Goal: Information Seeking & Learning: Learn about a topic

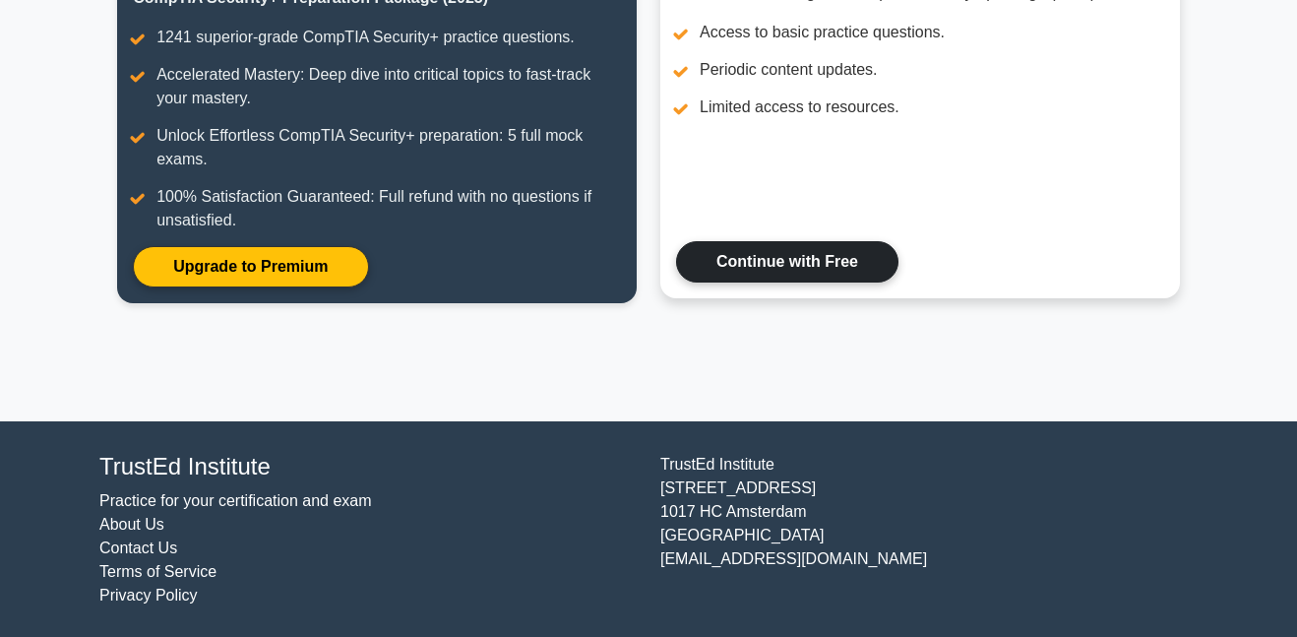
scroll to position [325, 0]
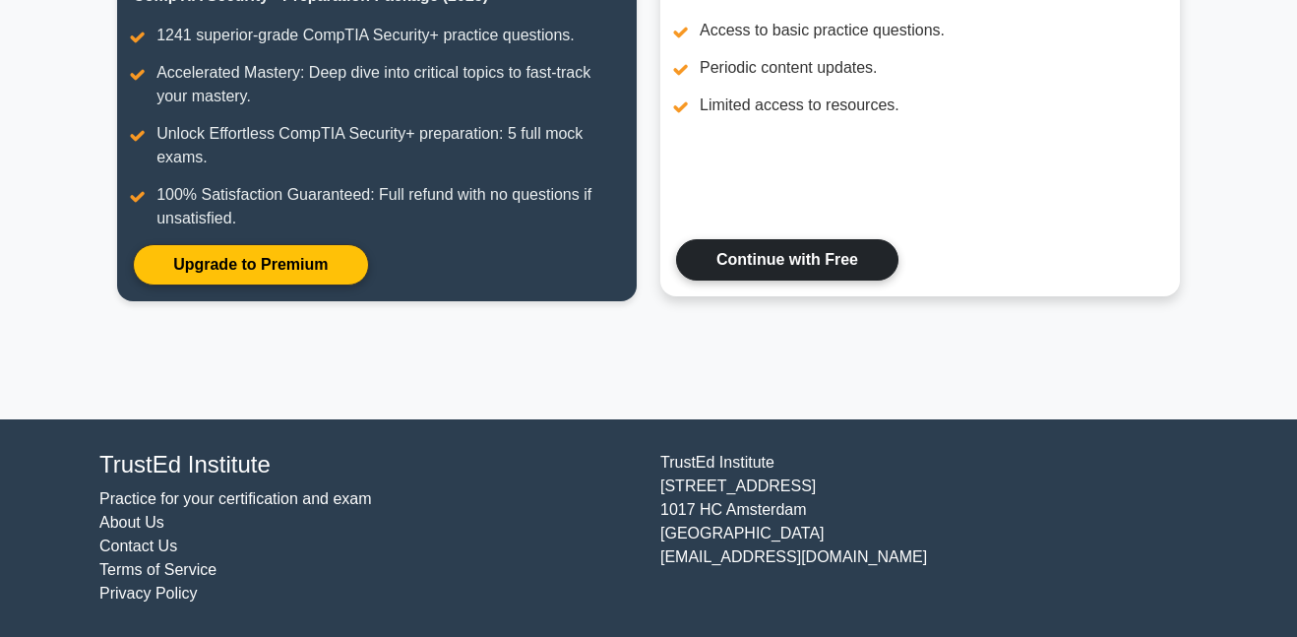
click at [721, 259] on link "Continue with Free" at bounding box center [787, 259] width 222 height 41
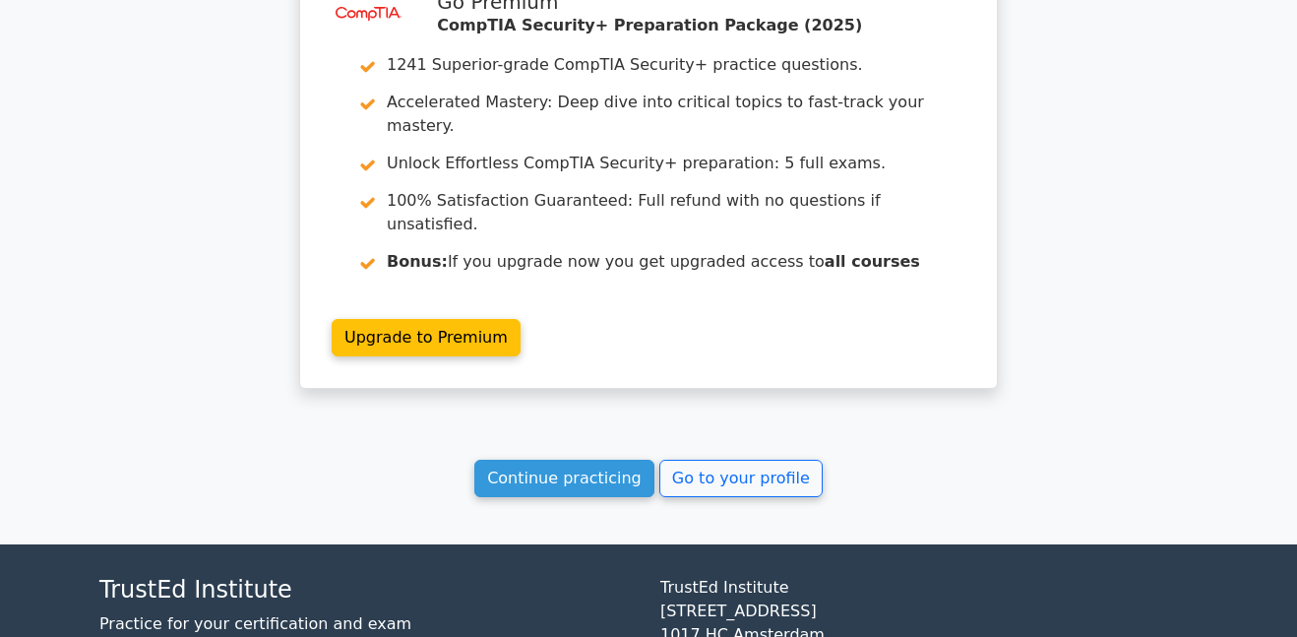
scroll to position [3908, 0]
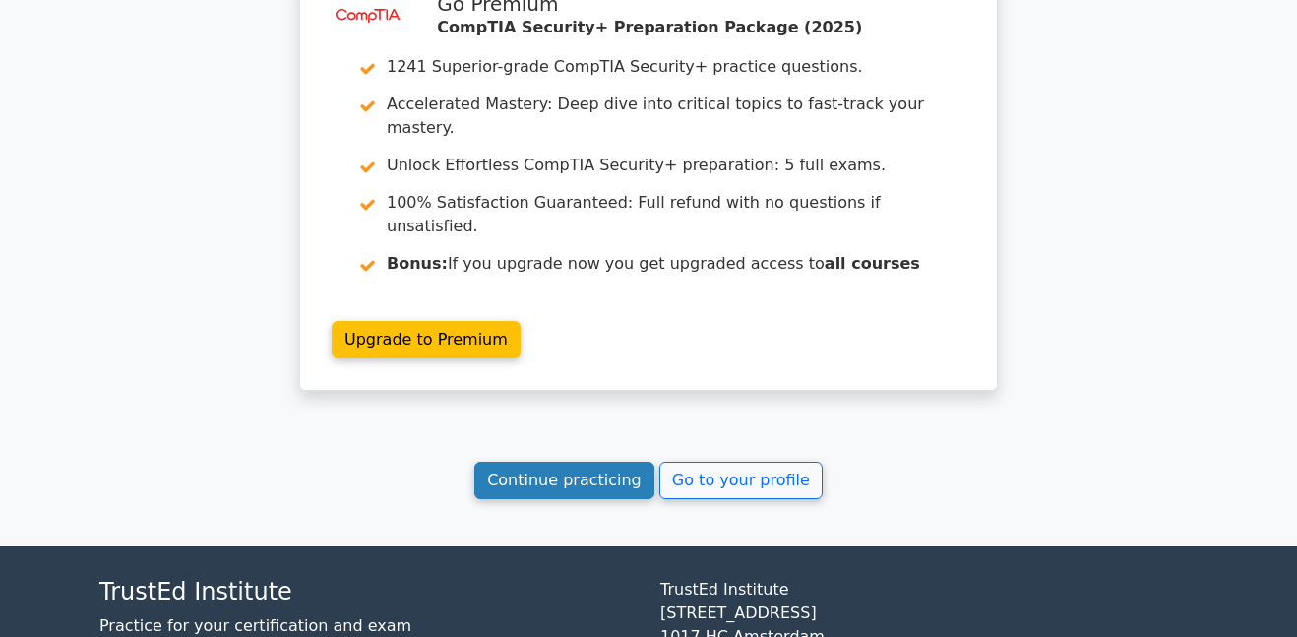
click at [548, 462] on link "Continue practicing" at bounding box center [564, 480] width 180 height 37
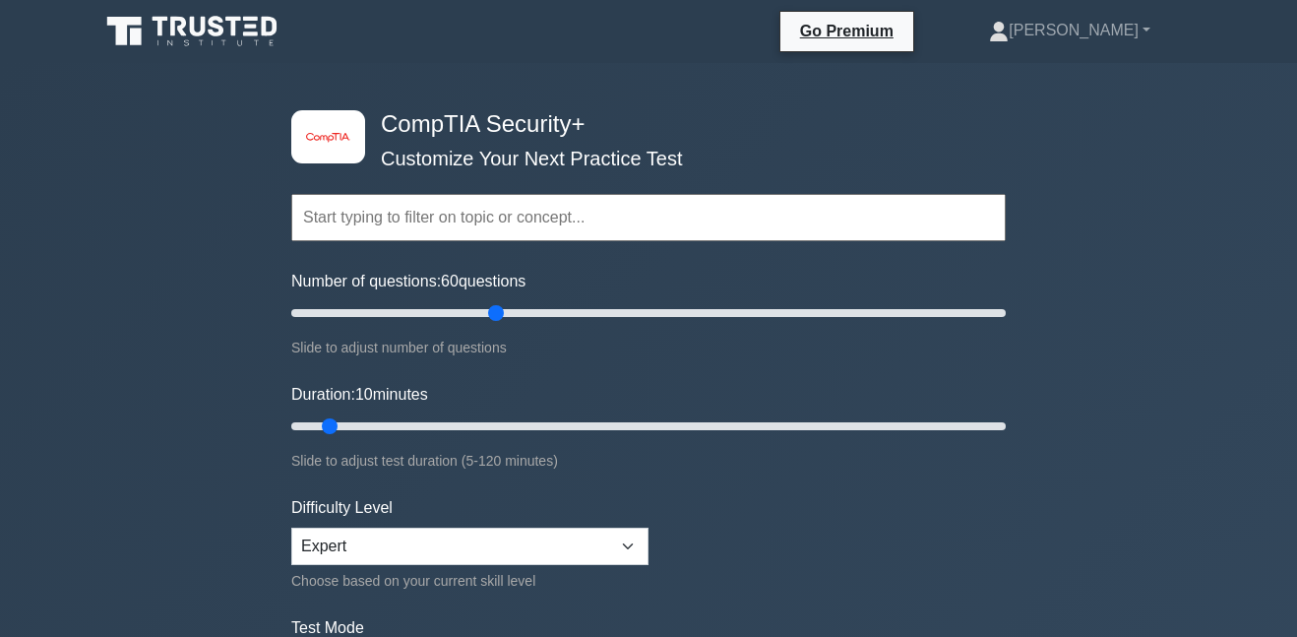
drag, startPoint x: 307, startPoint y: 307, endPoint x: 505, endPoint y: 330, distance: 199.2
click at [505, 325] on input "Number of questions: 60 questions" at bounding box center [648, 313] width 715 height 24
click at [563, 311] on input "Number of questions: 60 questions" at bounding box center [648, 313] width 715 height 24
click at [587, 310] on input "Number of questions: 80 questions" at bounding box center [648, 313] width 715 height 24
type input "90"
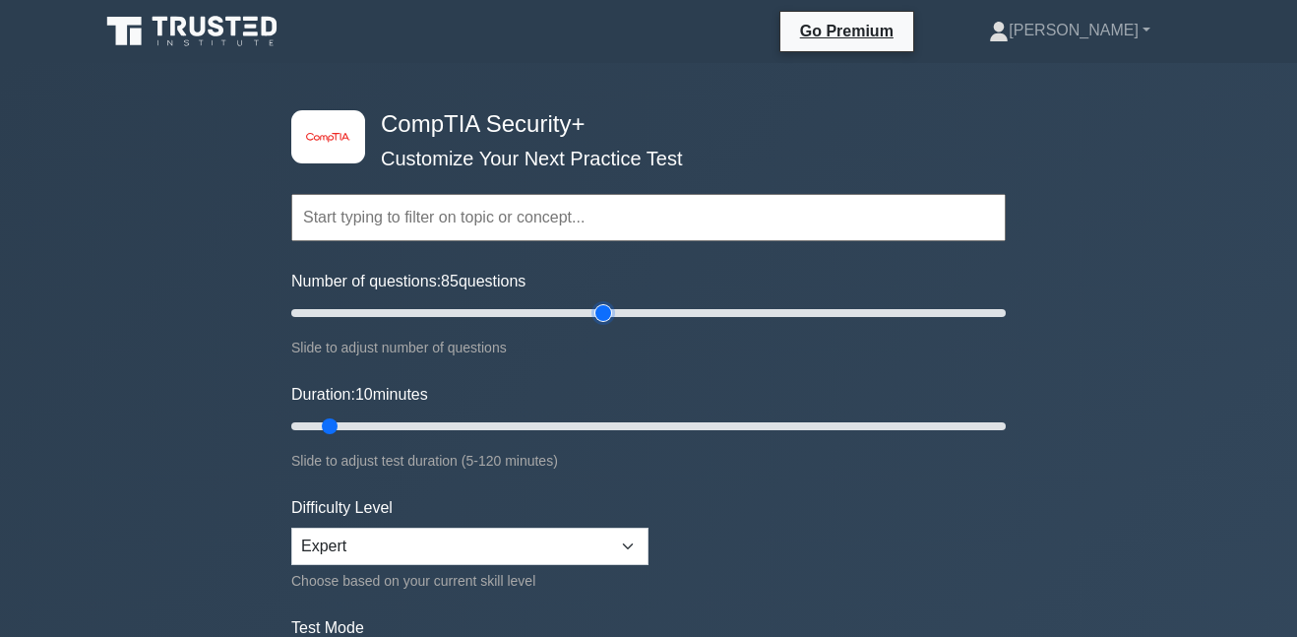
click at [597, 312] on input "Number of questions: 85 questions" at bounding box center [648, 313] width 715 height 24
click at [603, 422] on input "Duration: 10 minutes" at bounding box center [648, 426] width 715 height 24
click at [611, 423] on input "Duration: 55 minutes" at bounding box center [648, 426] width 715 height 24
click at [621, 425] on input "Duration: 55 minutes" at bounding box center [648, 426] width 715 height 24
click at [670, 425] on input "Duration: 60 minutes" at bounding box center [648, 426] width 715 height 24
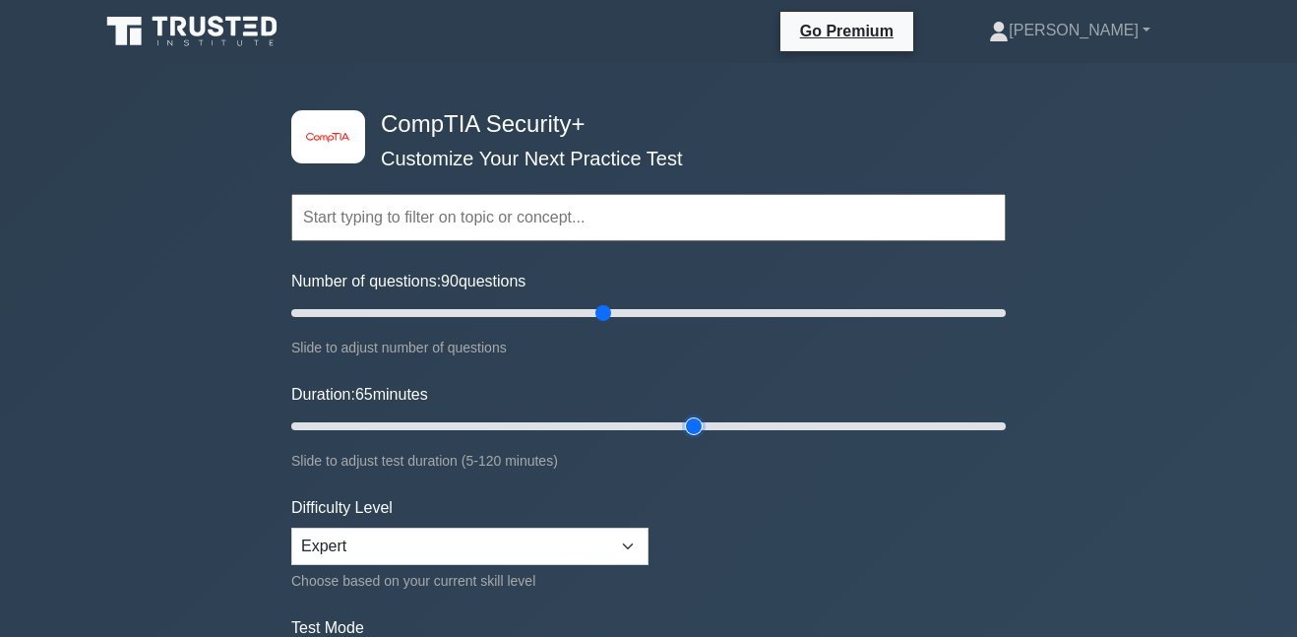
click at [700, 425] on input "Duration: 65 minutes" at bounding box center [648, 426] width 715 height 24
click at [737, 420] on input "Duration: 70 minutes" at bounding box center [648, 426] width 715 height 24
click at [773, 421] on input "Duration: 75 minutes" at bounding box center [648, 426] width 715 height 24
type input "90"
click at [821, 419] on input "Duration: 85 minutes" at bounding box center [648, 426] width 715 height 24
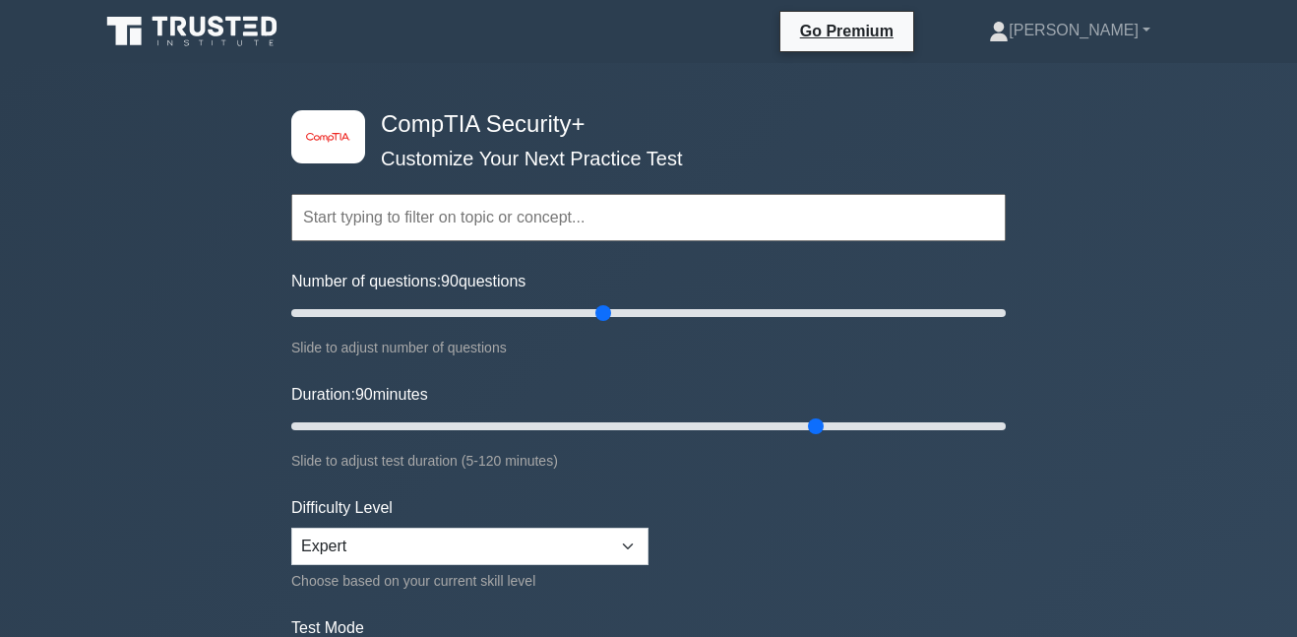
click at [657, 217] on input "text" at bounding box center [648, 217] width 715 height 47
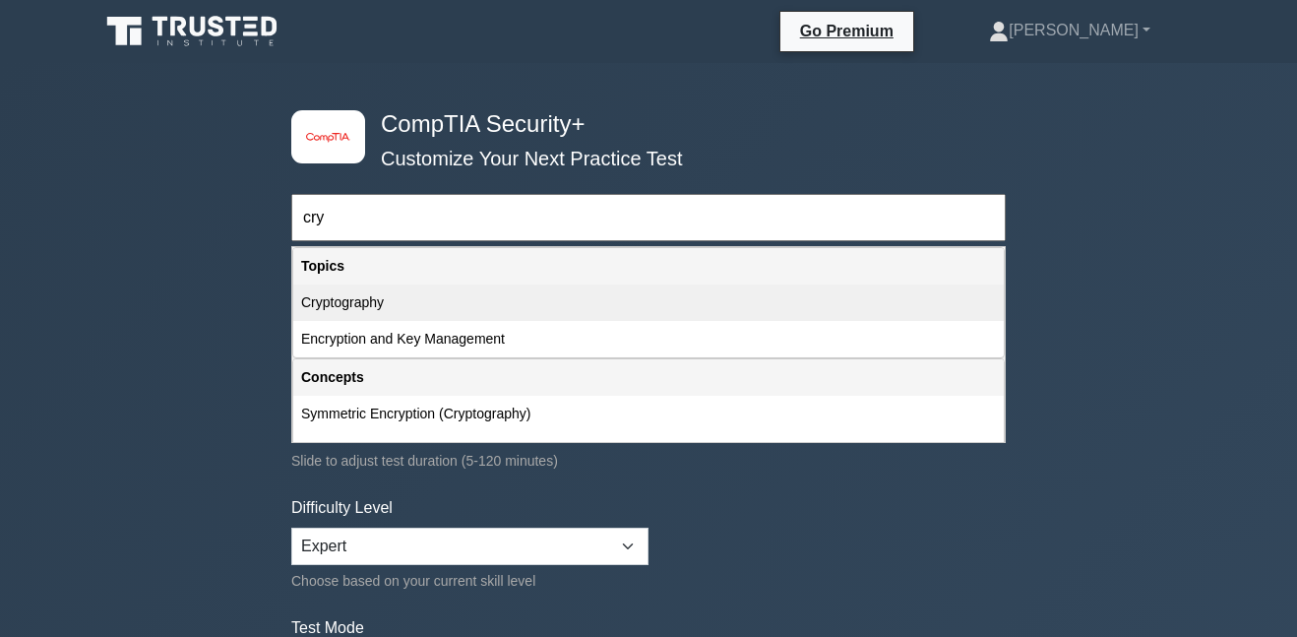
click at [473, 297] on div "Cryptography" at bounding box center [648, 302] width 711 height 36
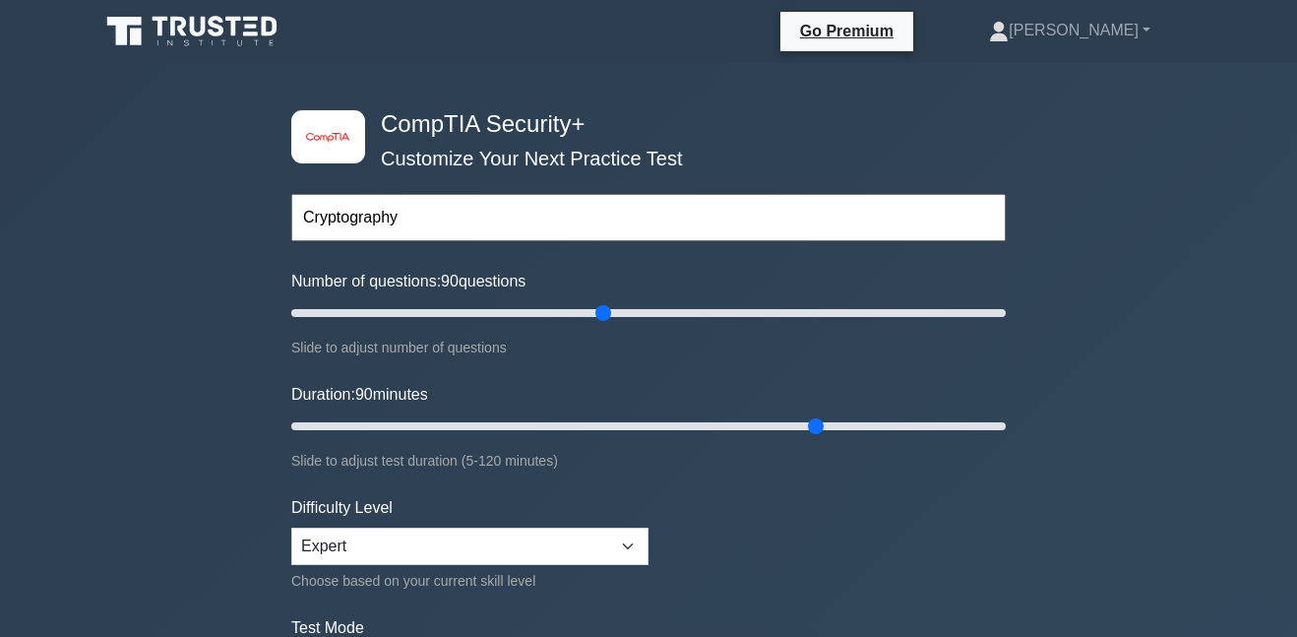
click at [461, 221] on input "Cryptography" at bounding box center [648, 217] width 715 height 47
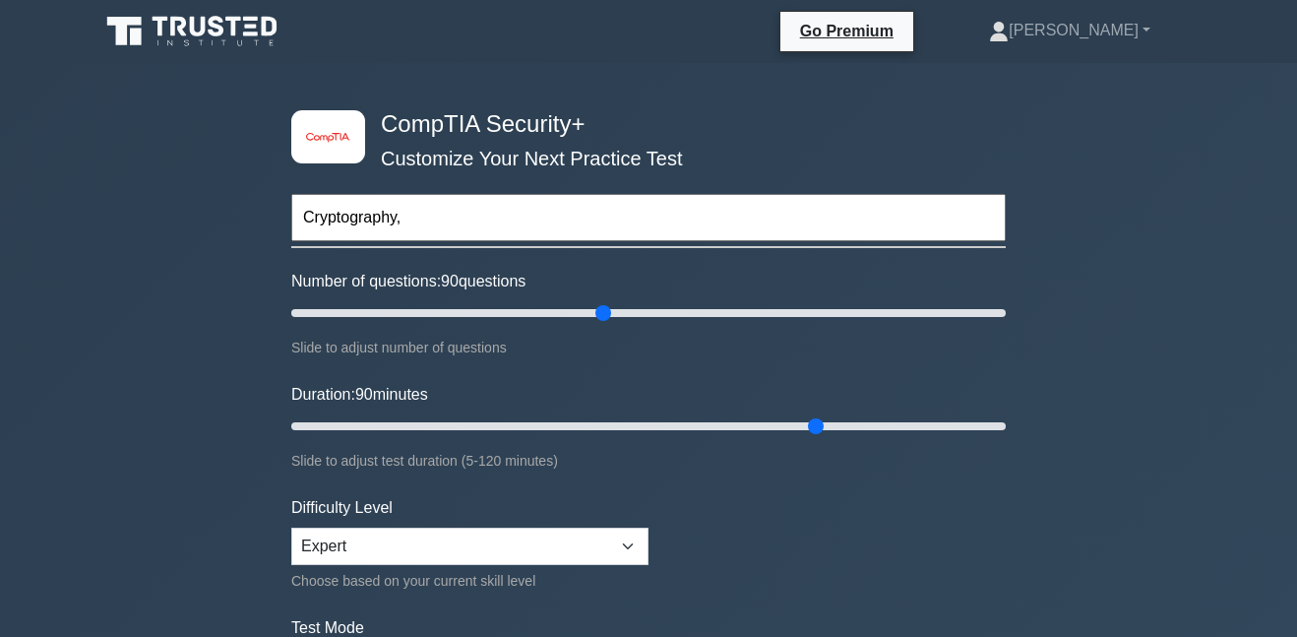
type input "Cryptography"
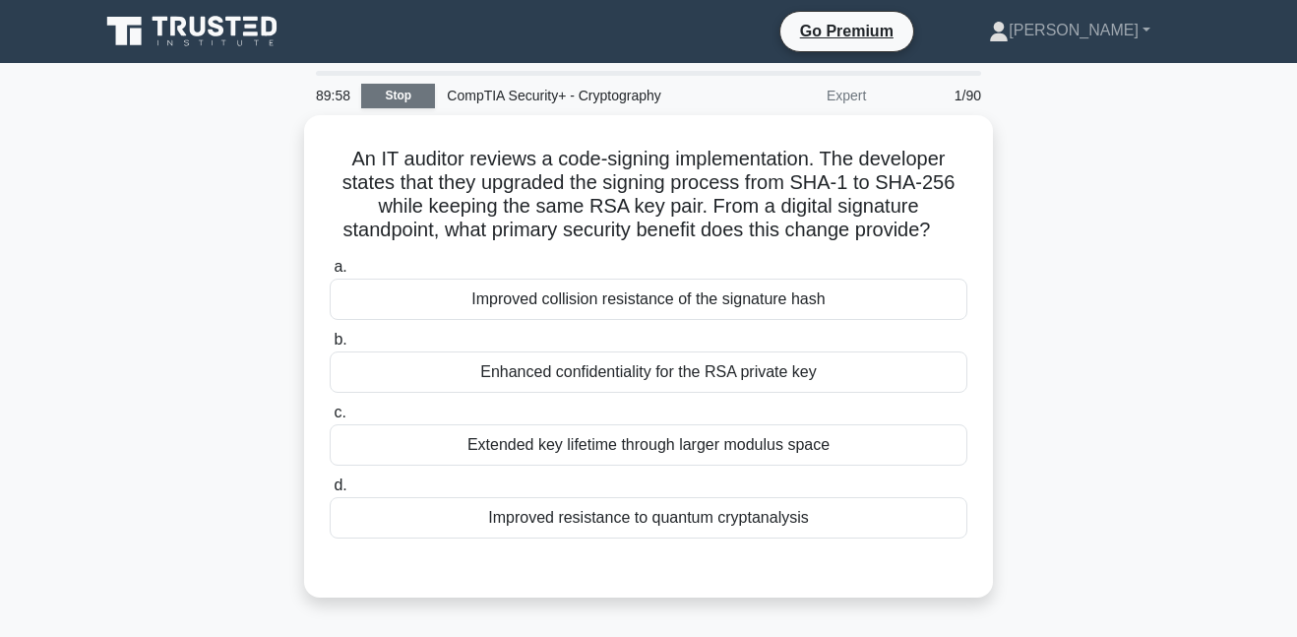
click at [411, 87] on link "Stop" at bounding box center [398, 96] width 74 height 25
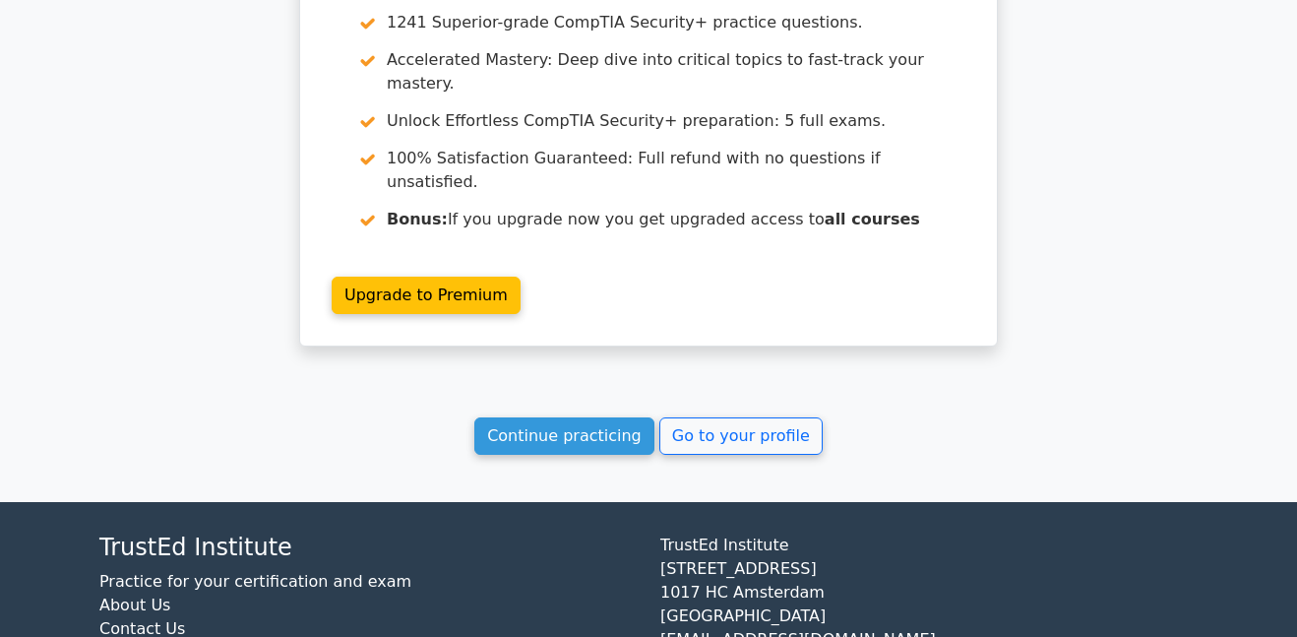
scroll to position [1620, 0]
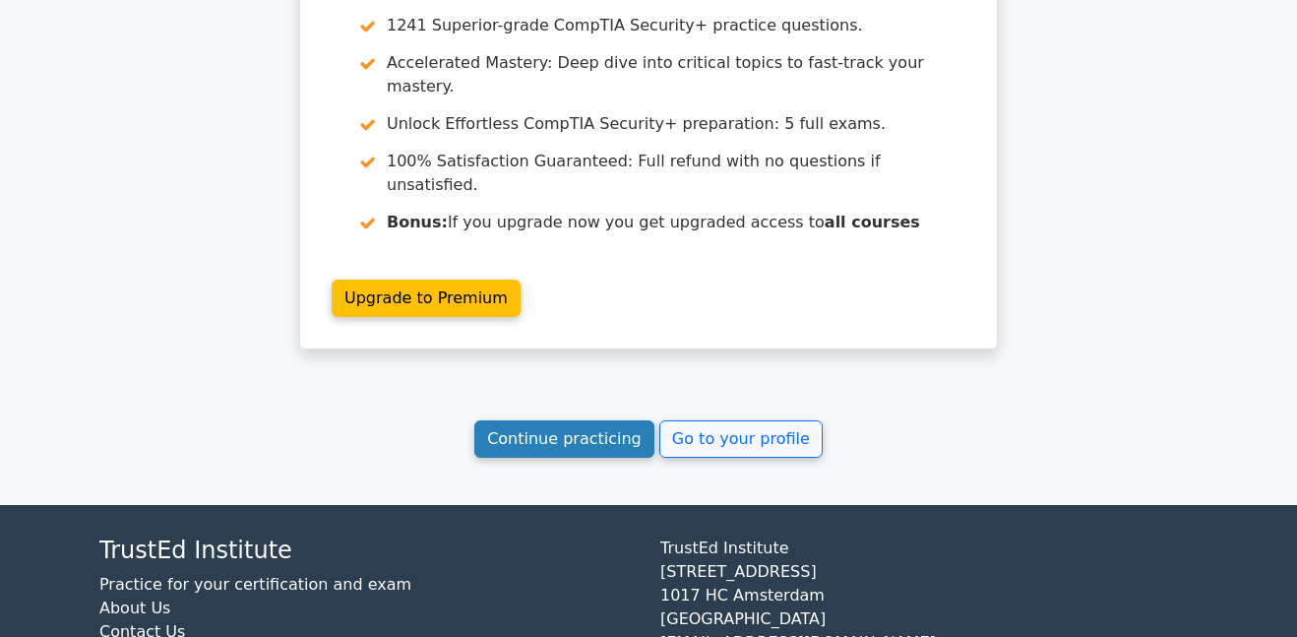
click at [597, 420] on link "Continue practicing" at bounding box center [564, 438] width 180 height 37
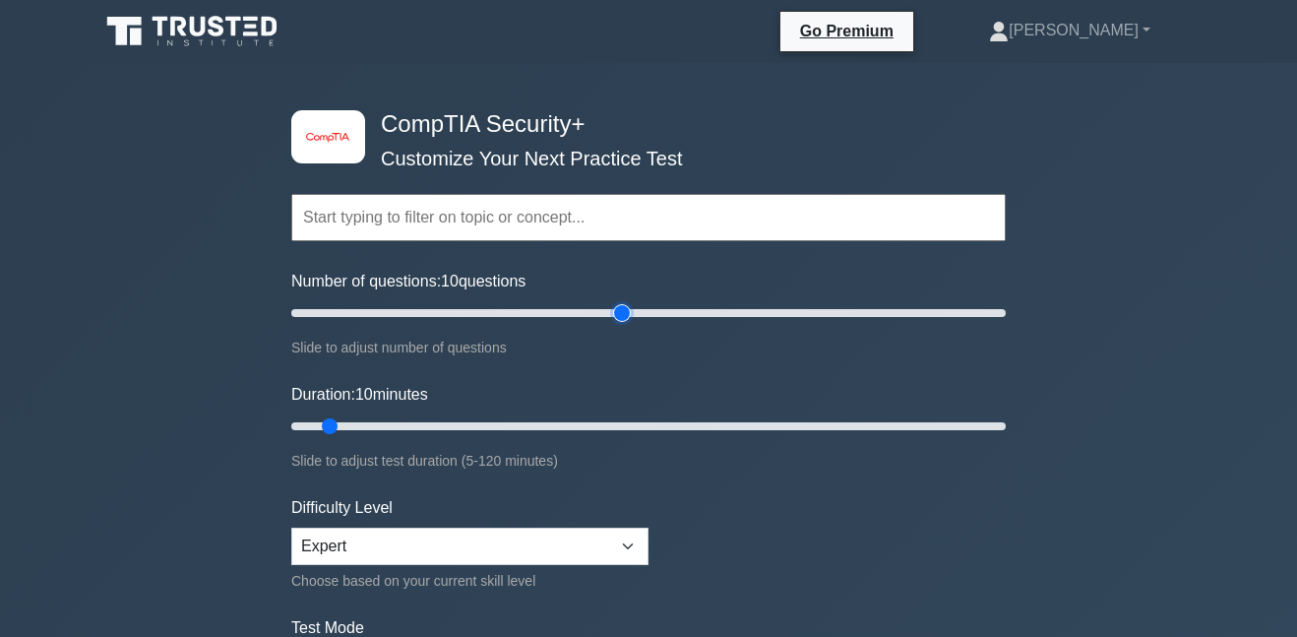
click at [630, 317] on input "Number of questions: 10 questions" at bounding box center [648, 313] width 715 height 24
click at [613, 313] on input "Number of questions: 95 questions" at bounding box center [648, 313] width 715 height 24
type input "90"
click at [605, 312] on input "Number of questions: 95 questions" at bounding box center [648, 313] width 715 height 24
click at [602, 428] on input "Duration: 10 minutes" at bounding box center [648, 426] width 715 height 24
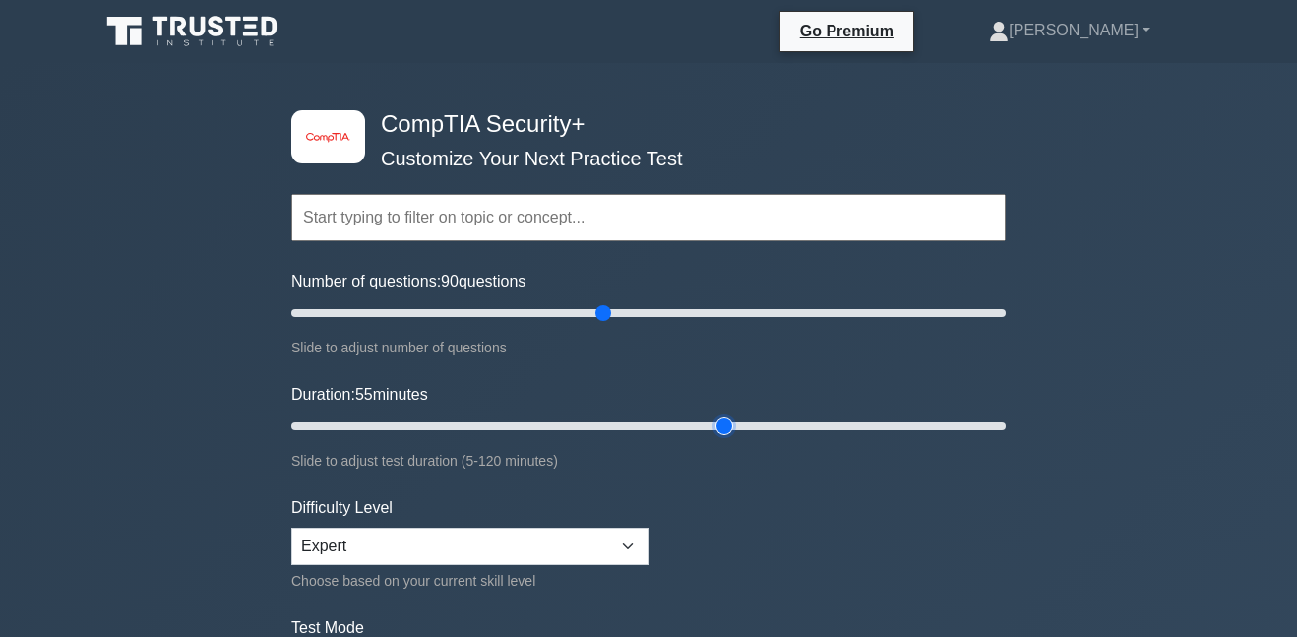
click at [728, 424] on input "Duration: 55 minutes" at bounding box center [648, 426] width 715 height 24
click at [786, 426] on input "Duration: 75 minutes" at bounding box center [648, 426] width 715 height 24
type input "90"
click at [805, 427] on input "Duration: 85 minutes" at bounding box center [648, 426] width 715 height 24
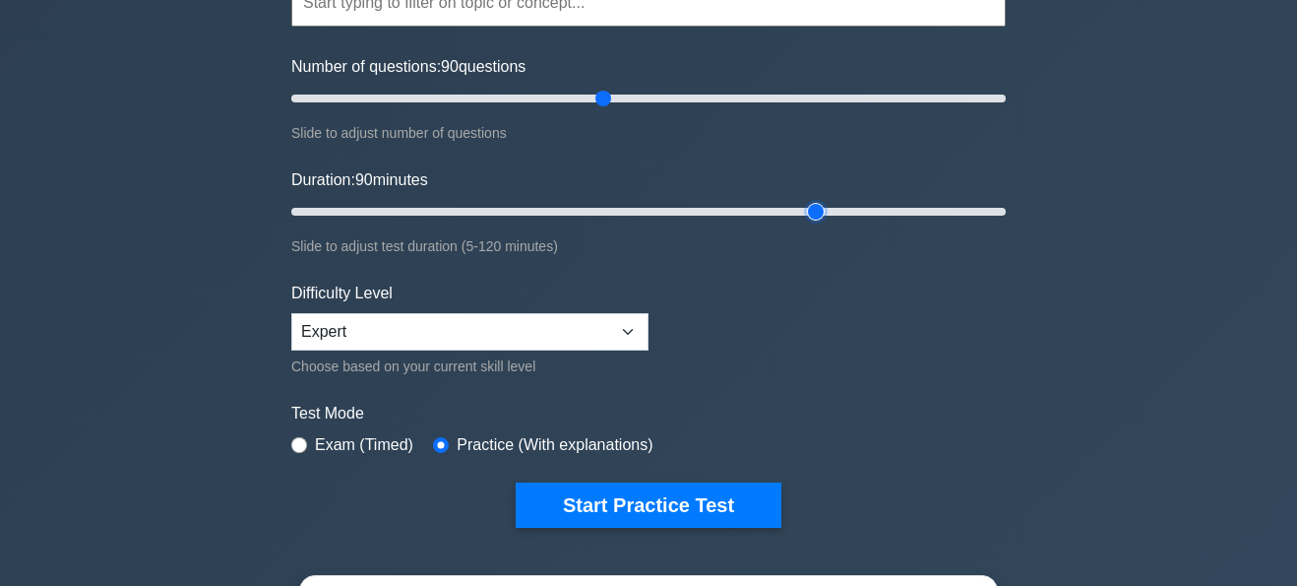
scroll to position [214, 0]
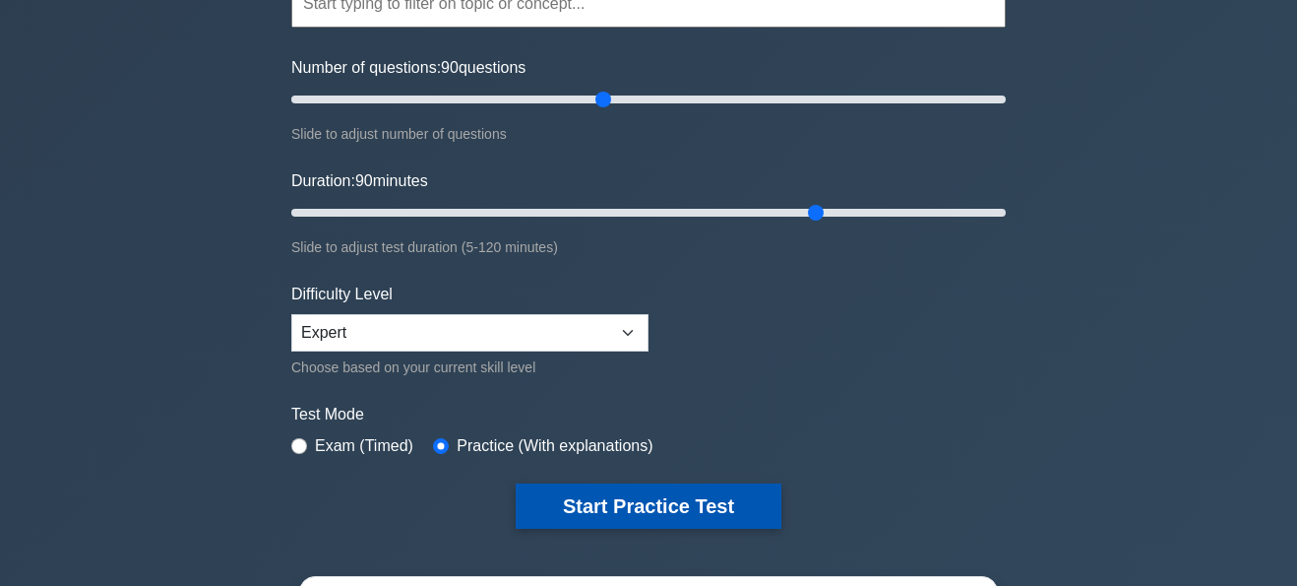
click at [668, 508] on button "Start Practice Test" at bounding box center [649, 505] width 266 height 45
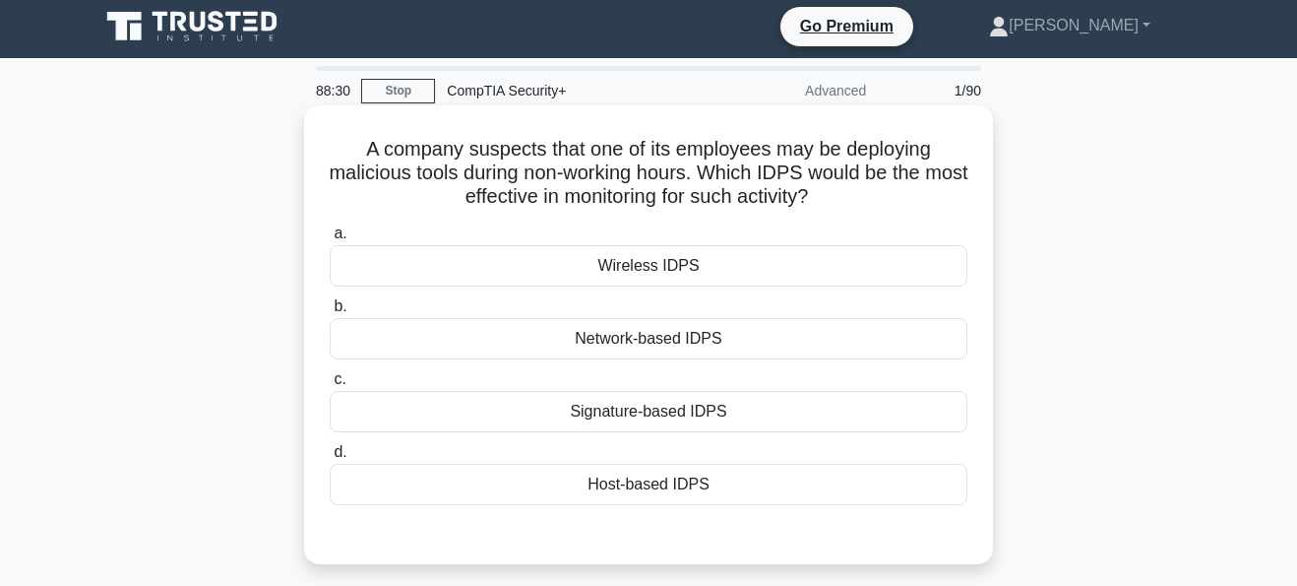
scroll to position [4, 0]
click at [480, 345] on div "Network-based IDPS" at bounding box center [649, 339] width 638 height 41
click at [330, 314] on input "b. Network-based IDPS" at bounding box center [330, 307] width 0 height 13
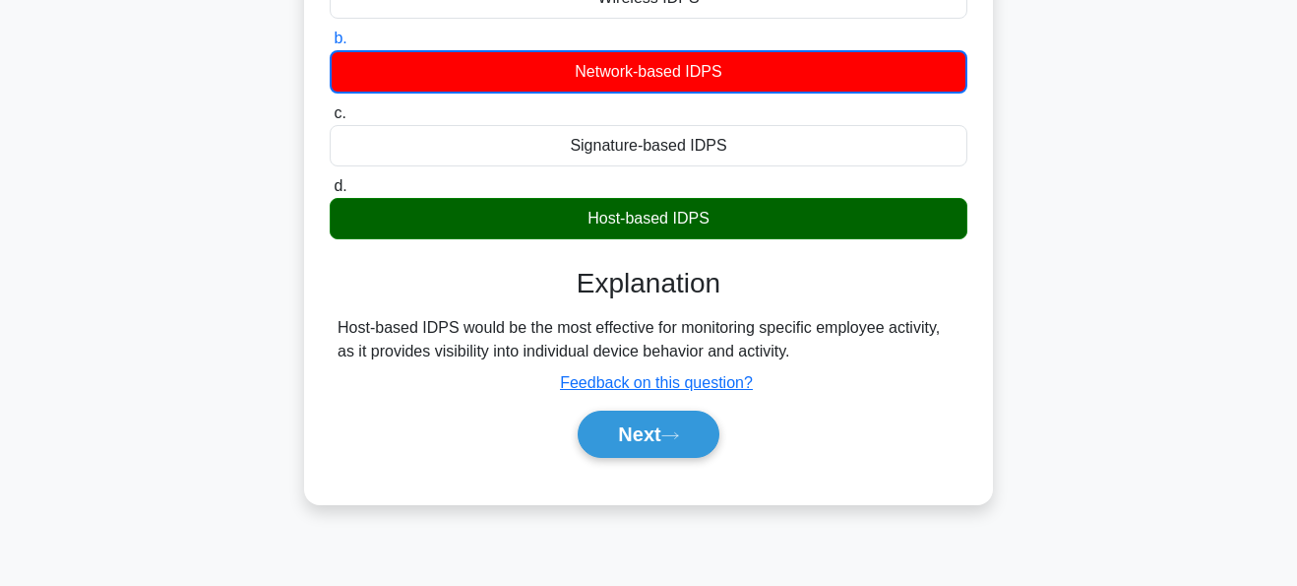
scroll to position [272, 0]
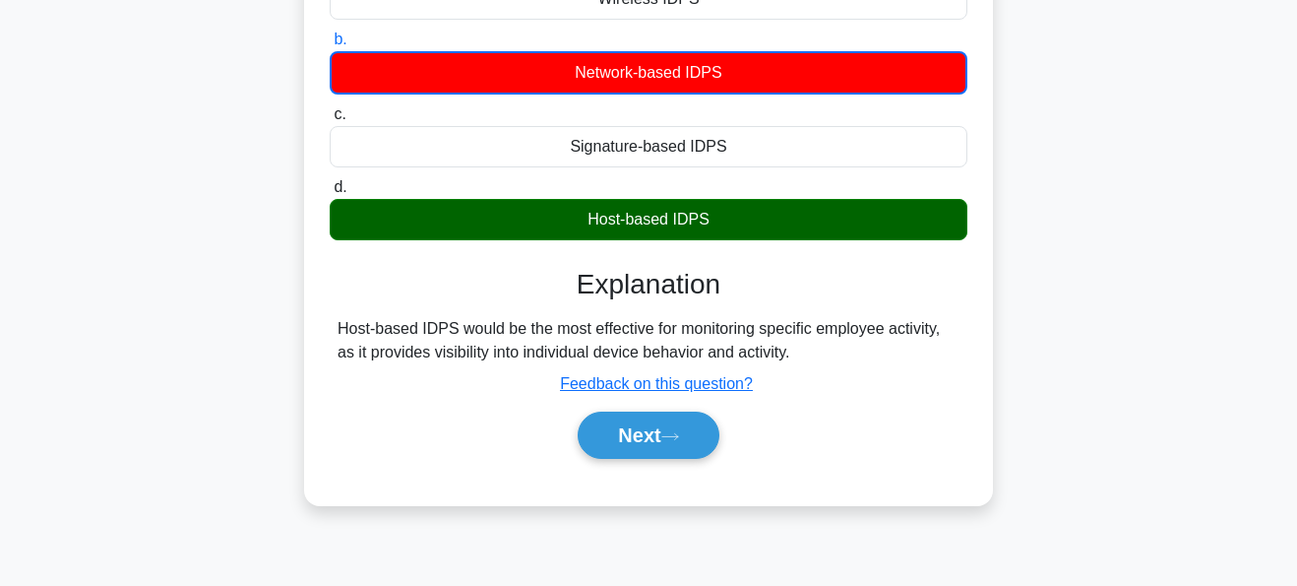
click at [480, 345] on div "Host-based IDPS would be the most effective for monitoring specific employee ac…" at bounding box center [649, 340] width 622 height 47
click at [658, 427] on button "Next" at bounding box center [648, 434] width 141 height 47
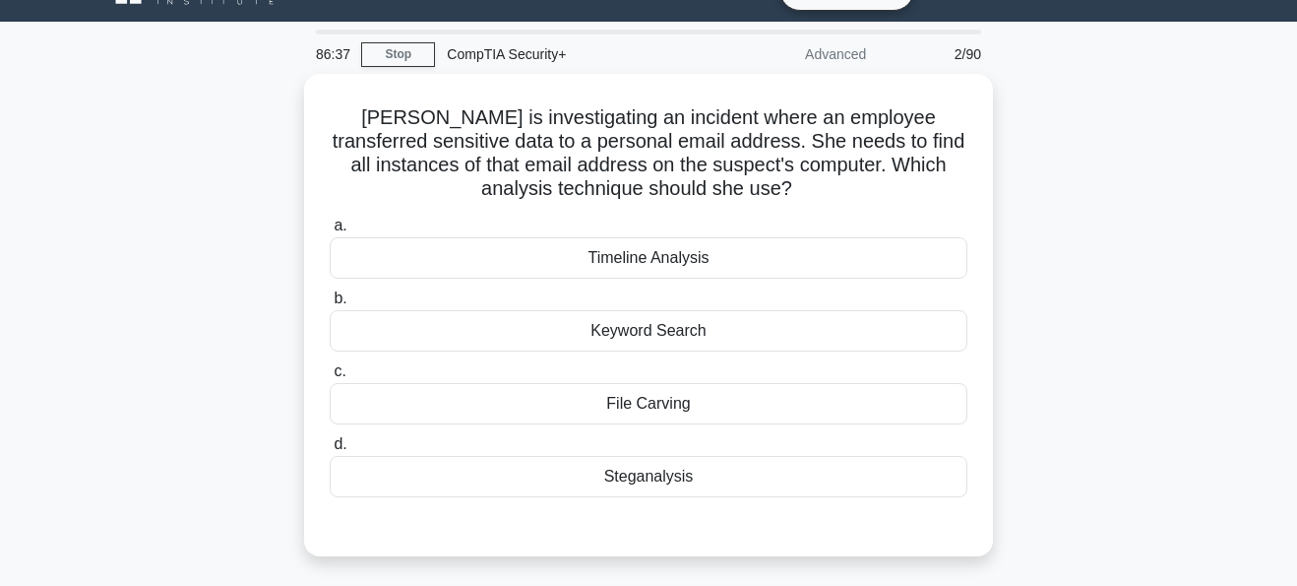
scroll to position [51, 0]
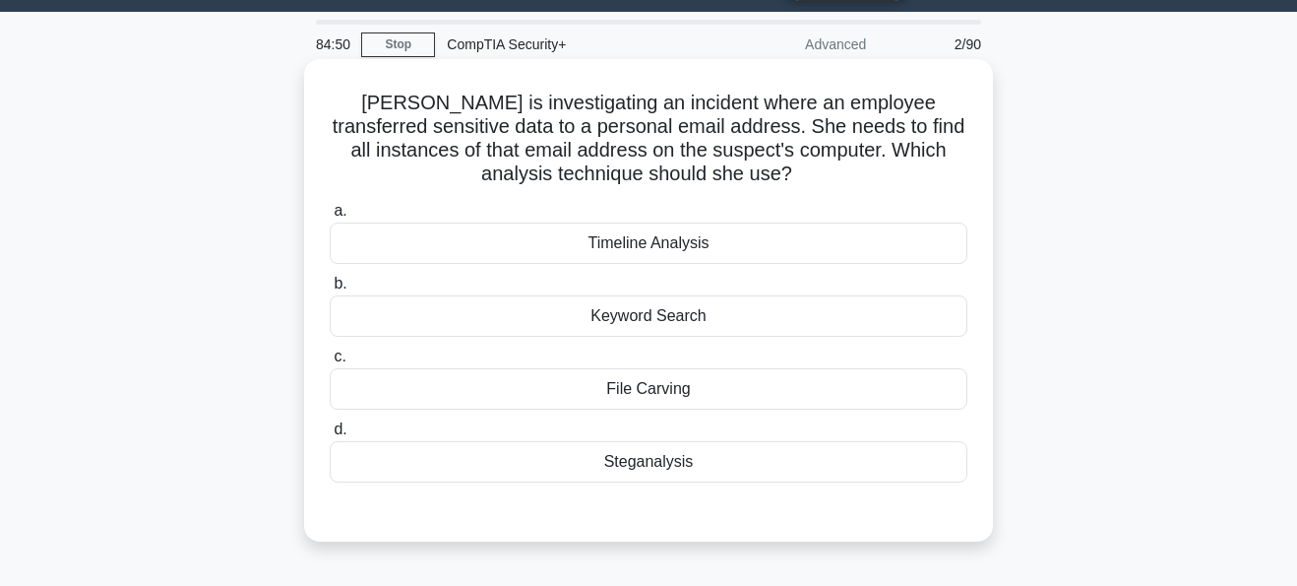
click at [562, 318] on div "Keyword Search" at bounding box center [649, 315] width 638 height 41
click at [330, 290] on input "b. Keyword Search" at bounding box center [330, 284] width 0 height 13
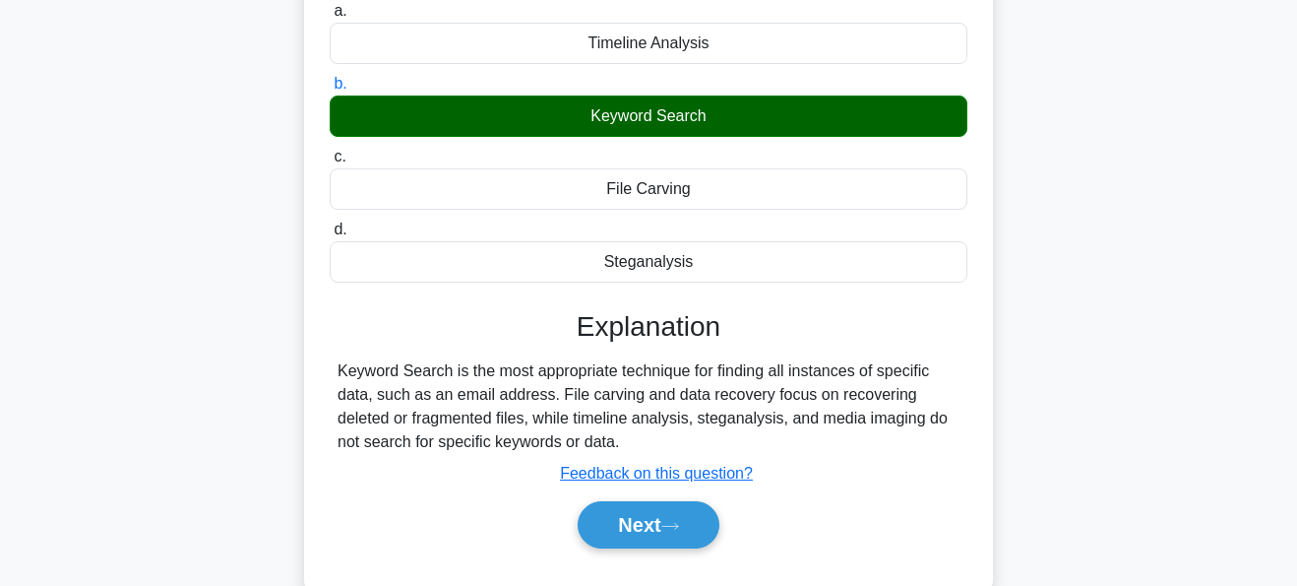
scroll to position [261, 0]
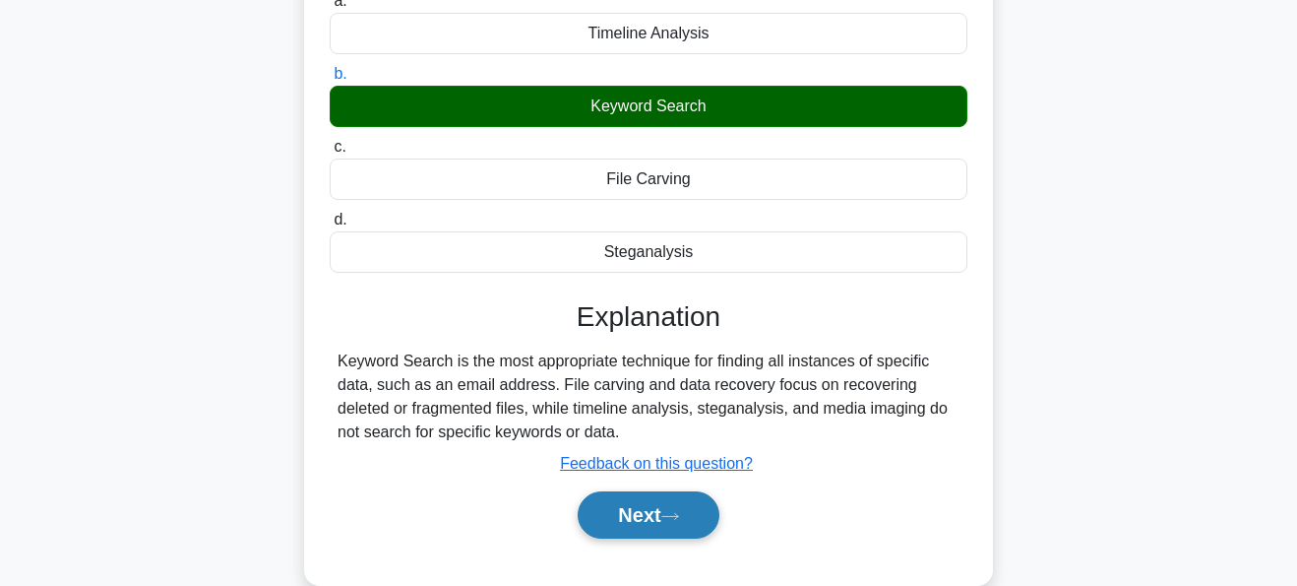
click at [663, 512] on button "Next" at bounding box center [648, 514] width 141 height 47
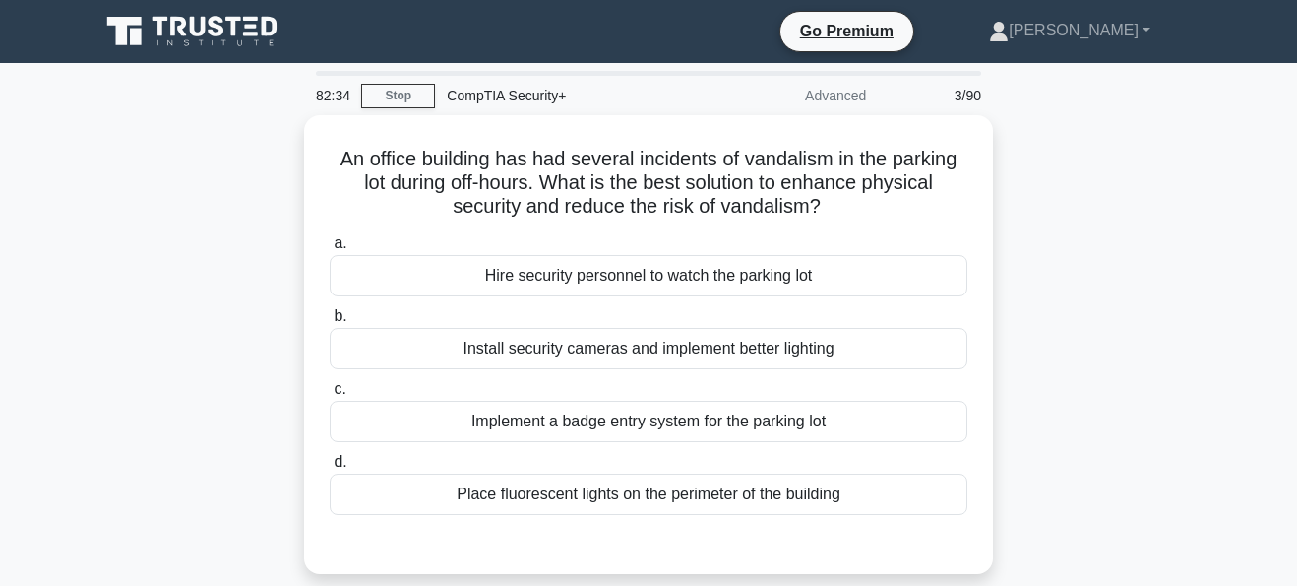
scroll to position [61, 0]
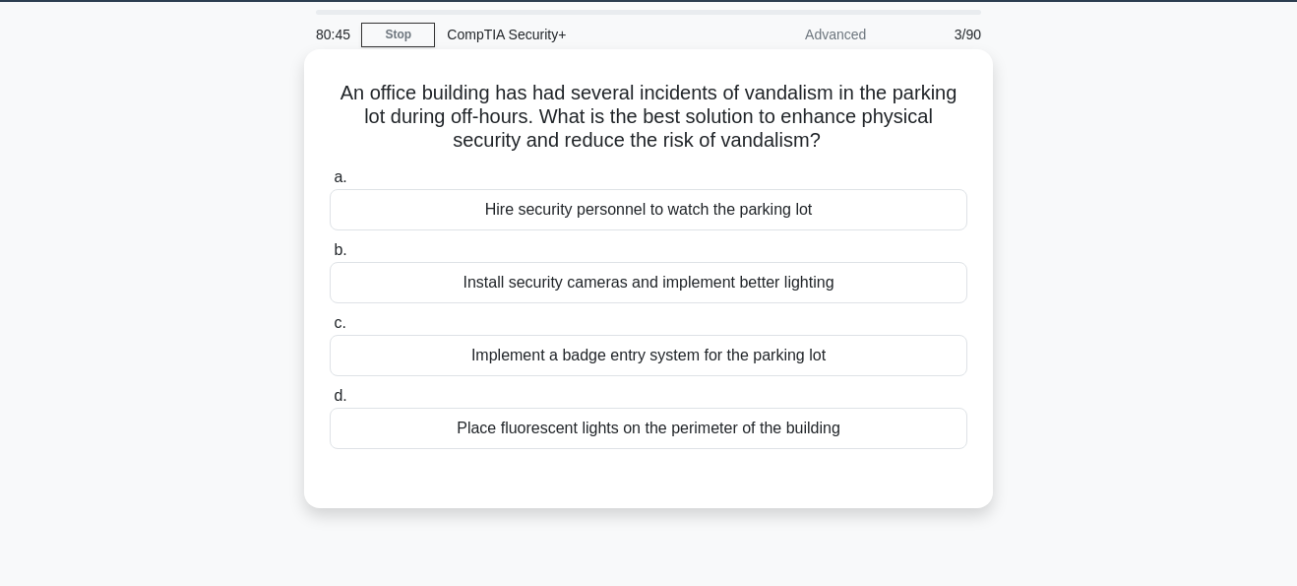
click at [678, 281] on div "Install security cameras and implement better lighting" at bounding box center [649, 282] width 638 height 41
click at [330, 257] on input "b. Install security cameras and implement better lighting" at bounding box center [330, 250] width 0 height 13
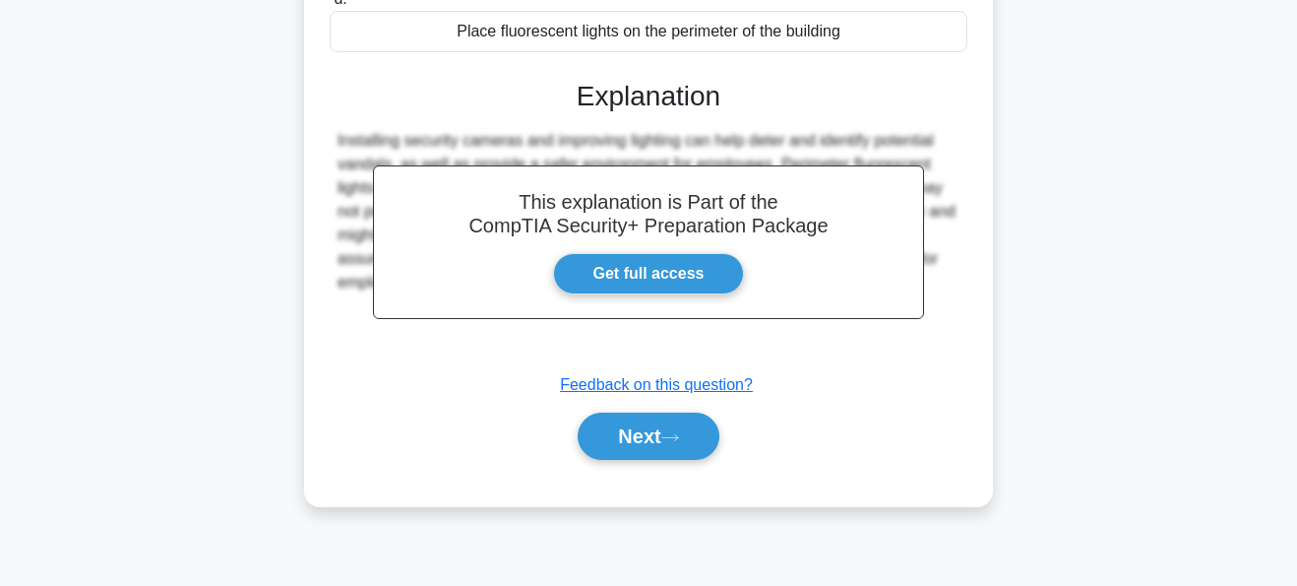
scroll to position [462, 0]
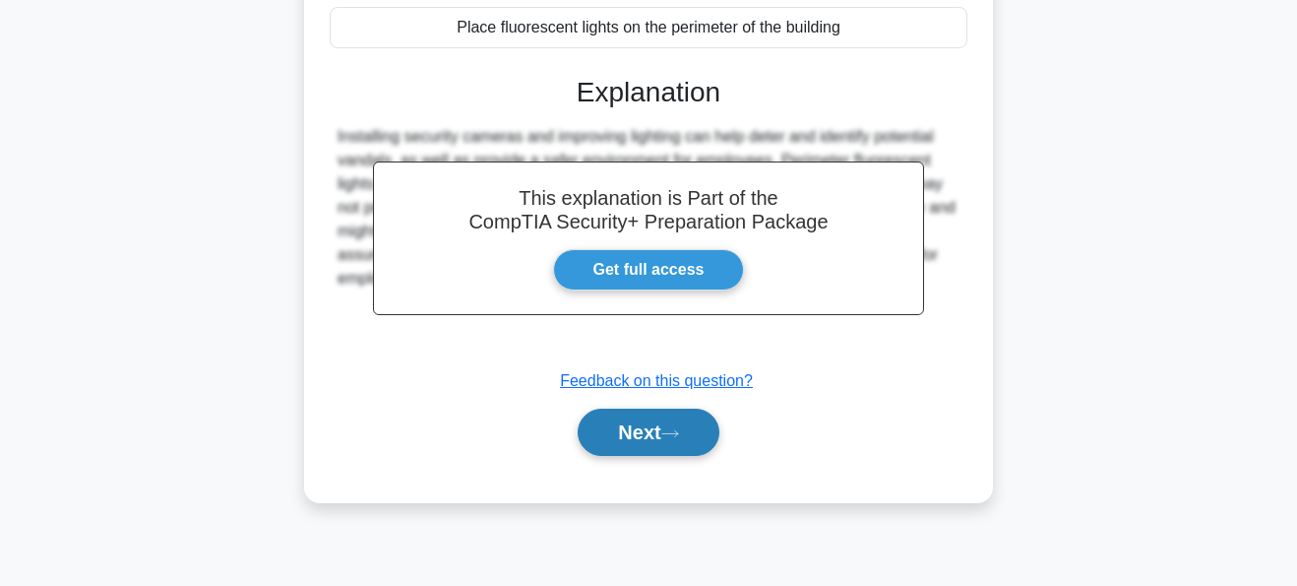
click at [654, 422] on button "Next" at bounding box center [648, 432] width 141 height 47
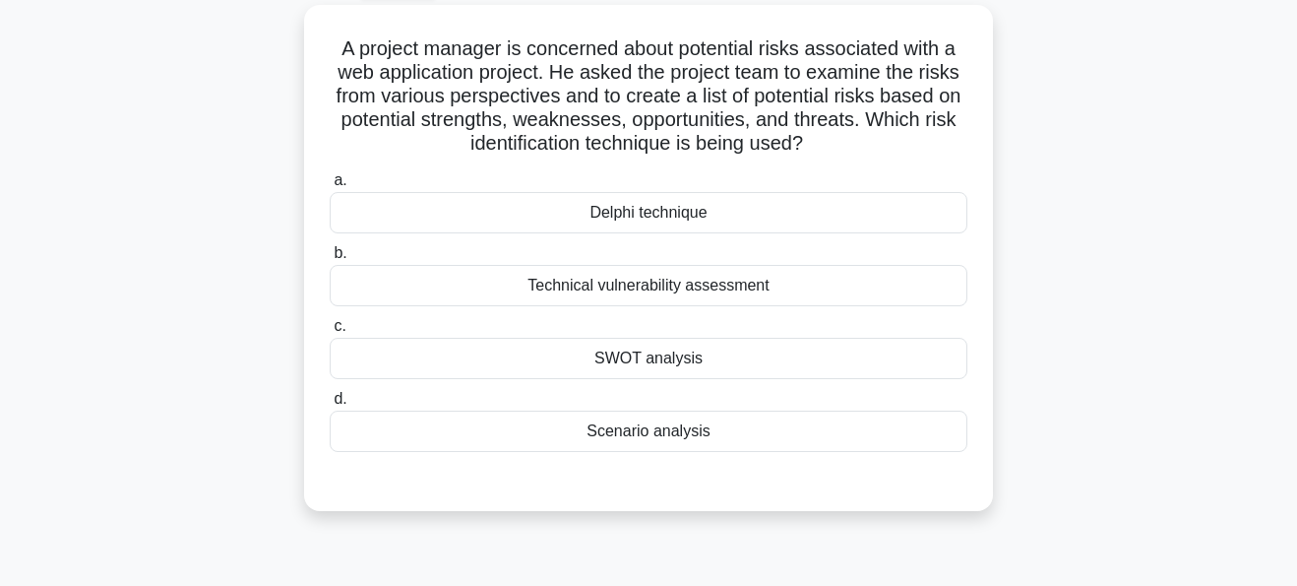
scroll to position [89, 0]
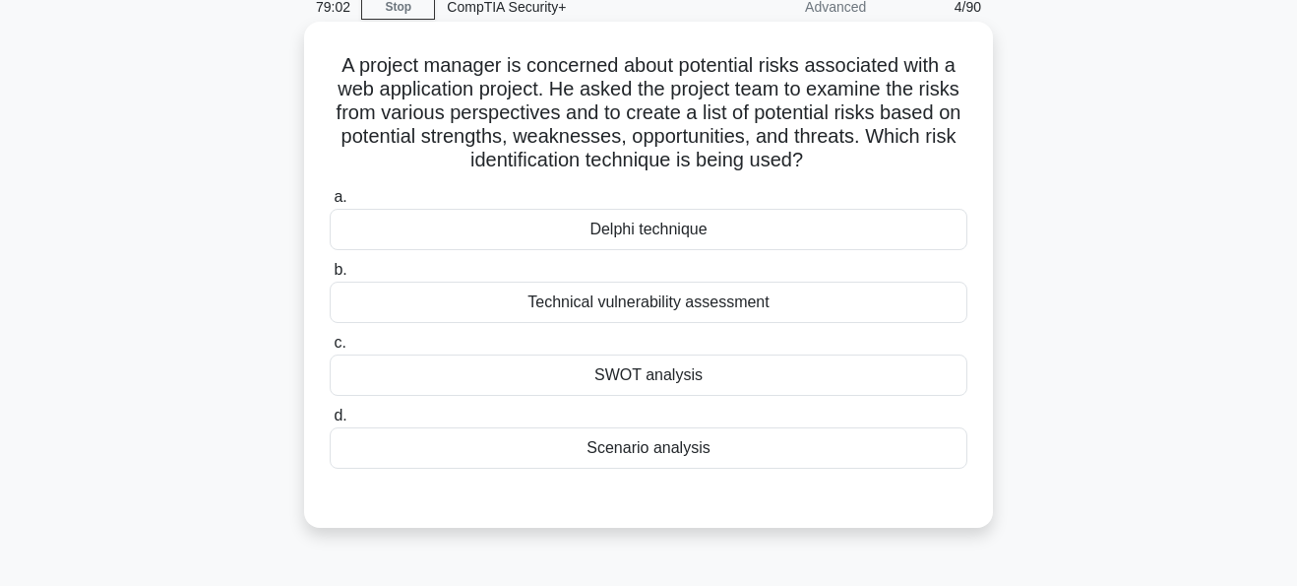
click at [682, 385] on div "SWOT analysis" at bounding box center [649, 374] width 638 height 41
click at [330, 349] on input "c. SWOT analysis" at bounding box center [330, 343] width 0 height 13
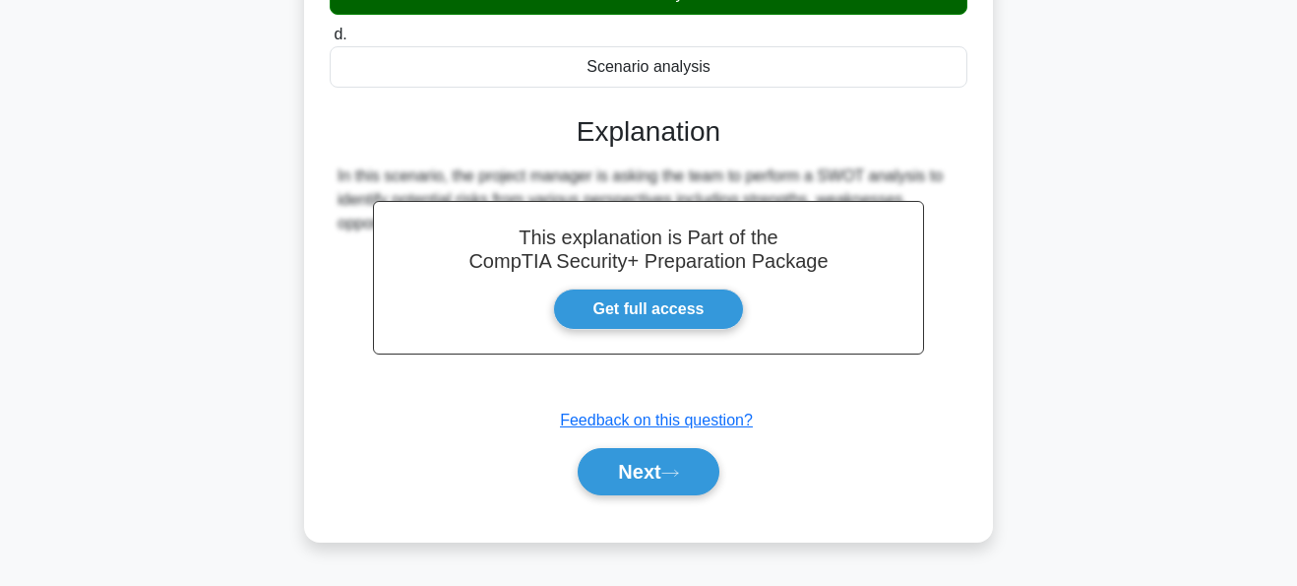
scroll to position [477, 0]
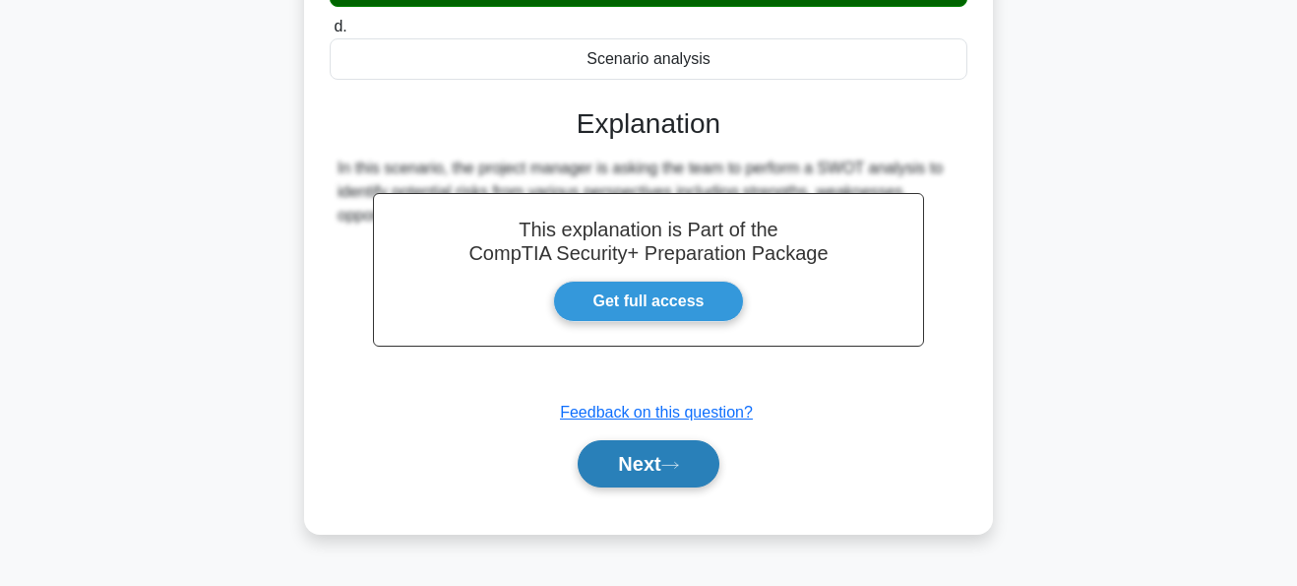
click at [653, 466] on button "Next" at bounding box center [648, 463] width 141 height 47
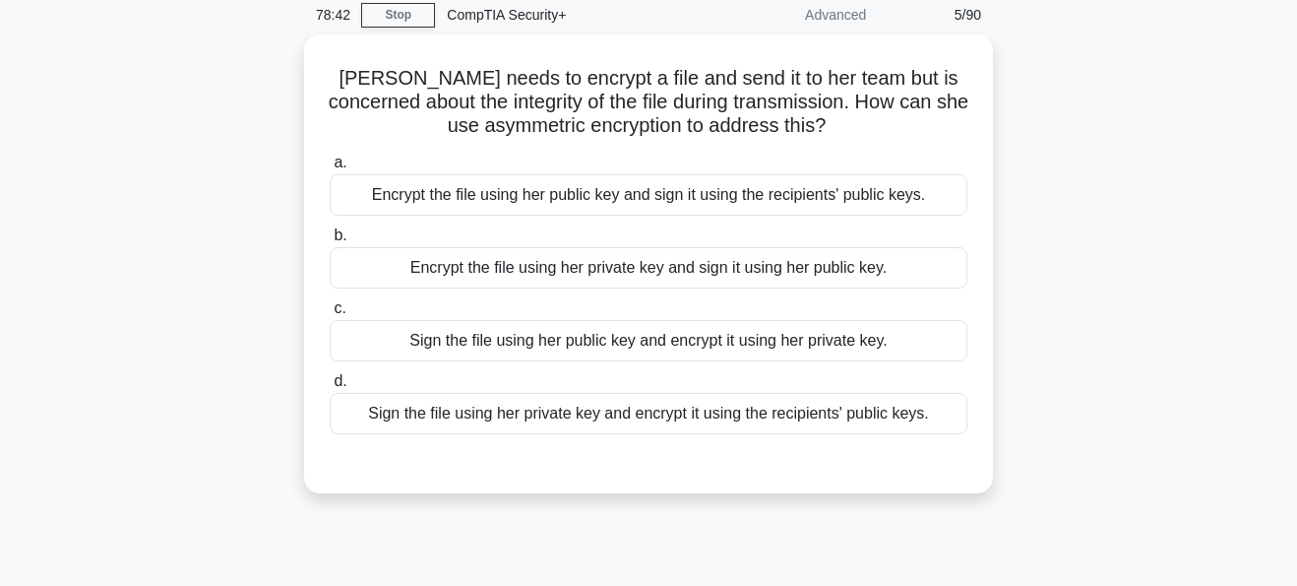
scroll to position [81, 0]
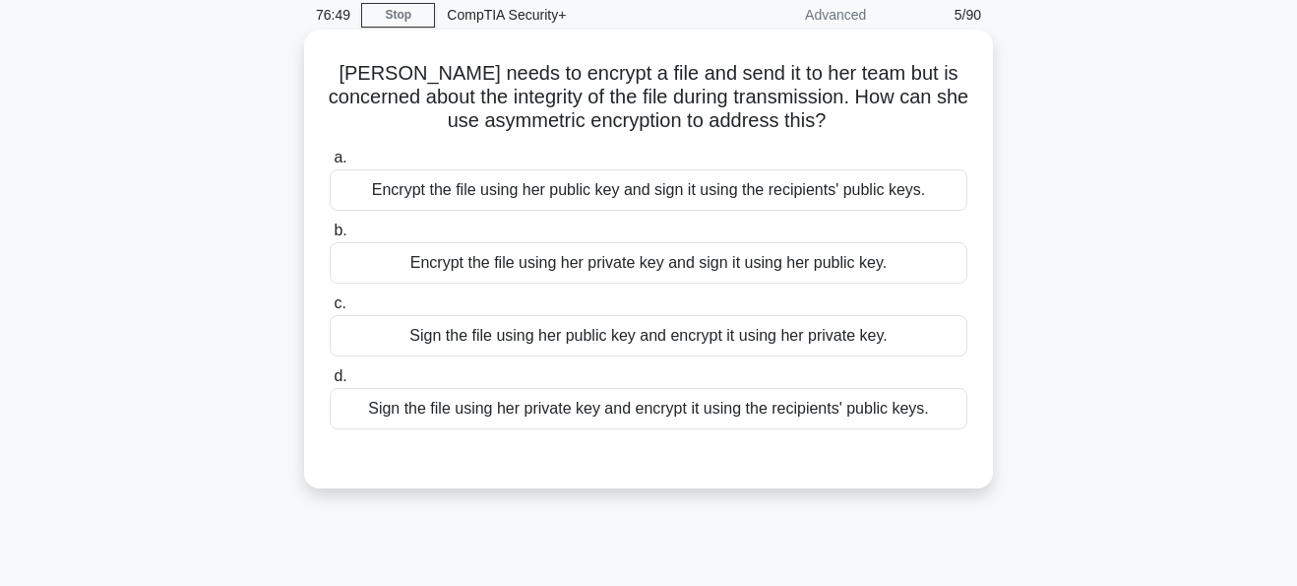
click at [606, 419] on div "Sign the file using her private key and encrypt it using the recipients' public…" at bounding box center [649, 408] width 638 height 41
click at [330, 383] on input "d. Sign the file using her private key and encrypt it using the recipients' pub…" at bounding box center [330, 376] width 0 height 13
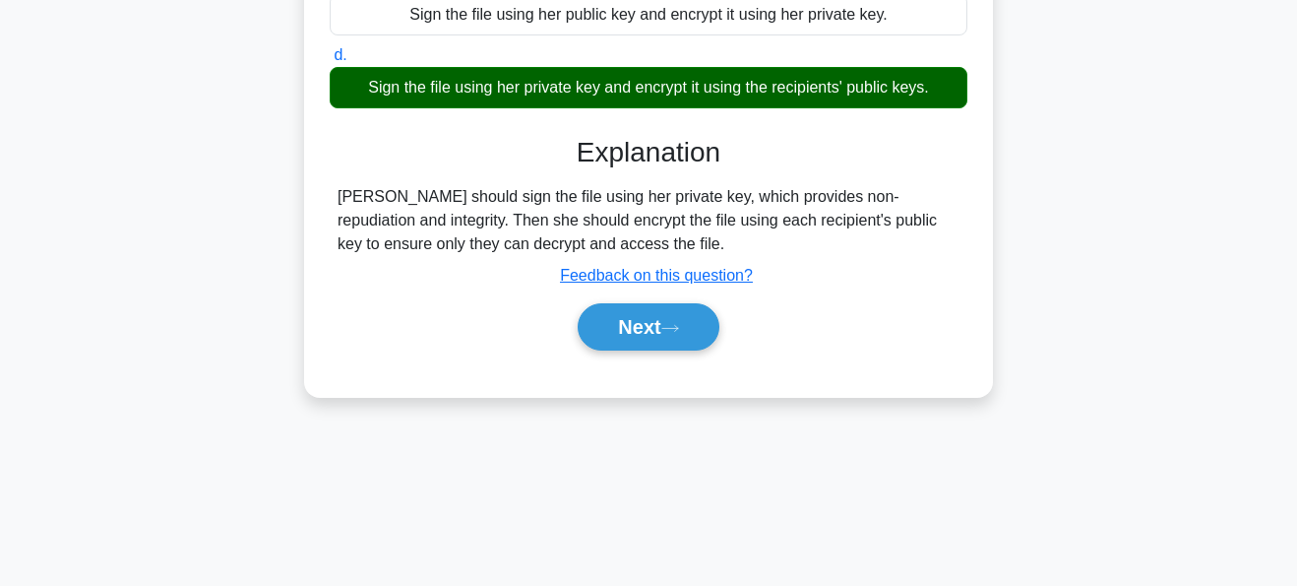
scroll to position [400, 0]
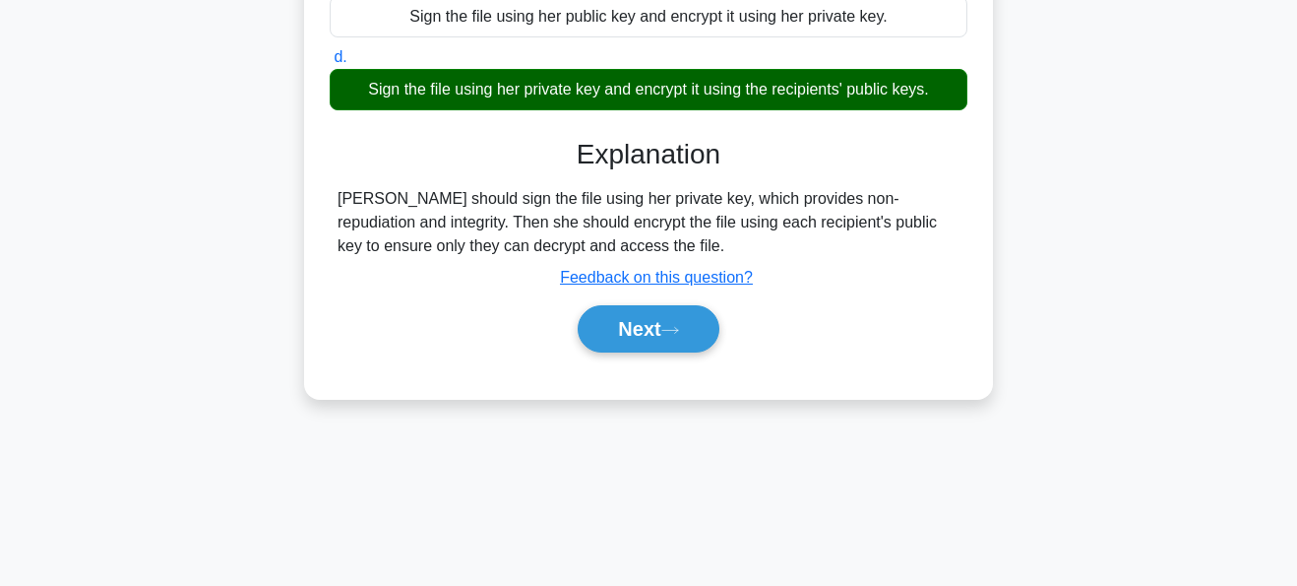
click at [823, 111] on div "a. Encrypt the file using her public key and sign it using the recipients' publ…" at bounding box center [649, 99] width 642 height 553
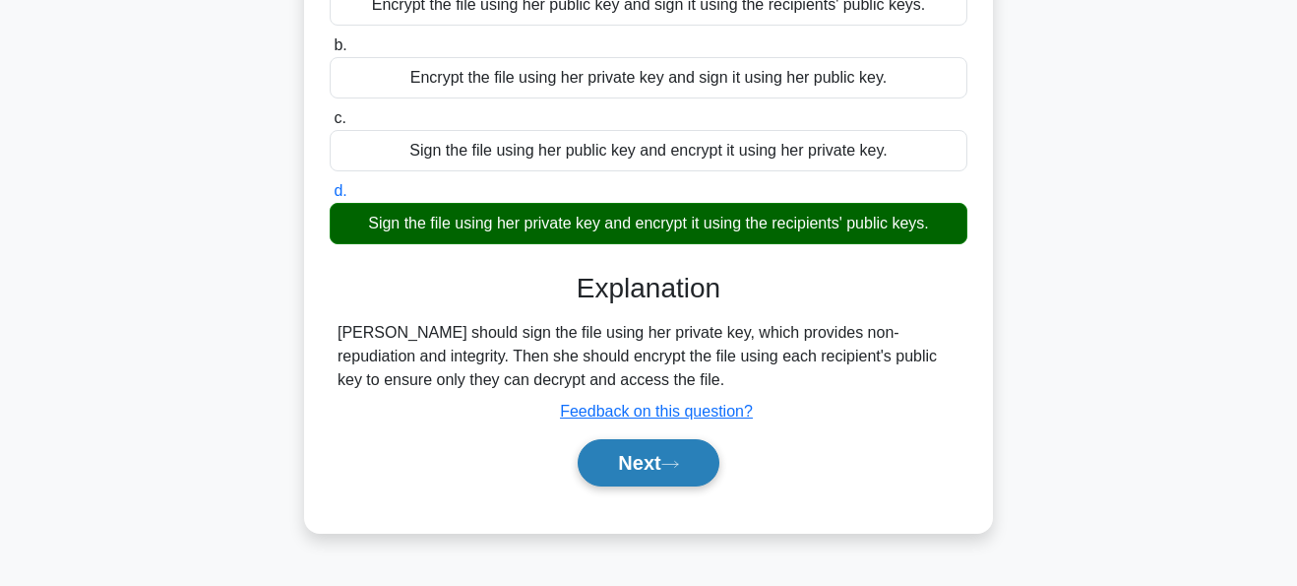
scroll to position [378, 0]
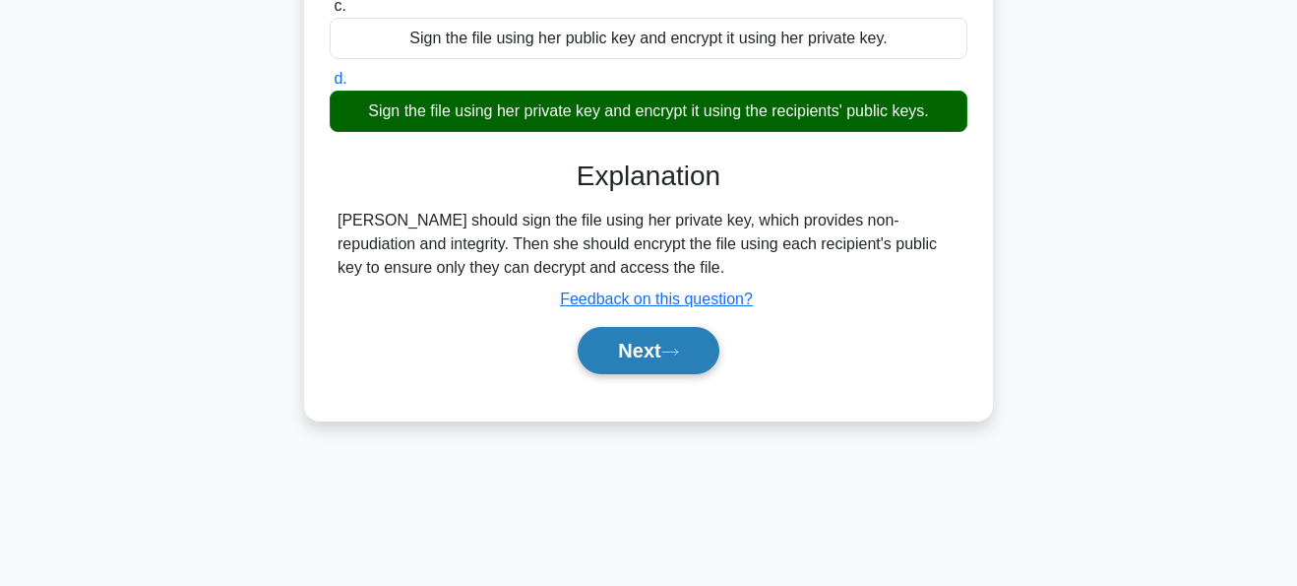
click at [635, 358] on button "Next" at bounding box center [648, 350] width 141 height 47
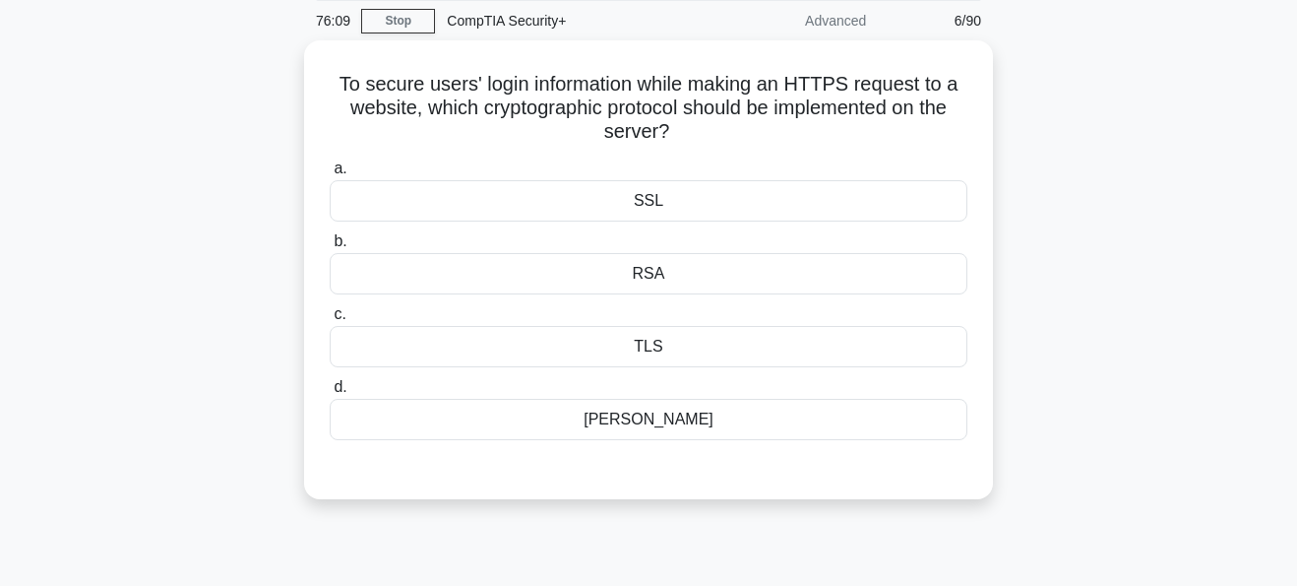
scroll to position [71, 0]
click at [579, 333] on div "TLS" at bounding box center [649, 345] width 638 height 41
click at [330, 320] on input "c. TLS" at bounding box center [330, 313] width 0 height 13
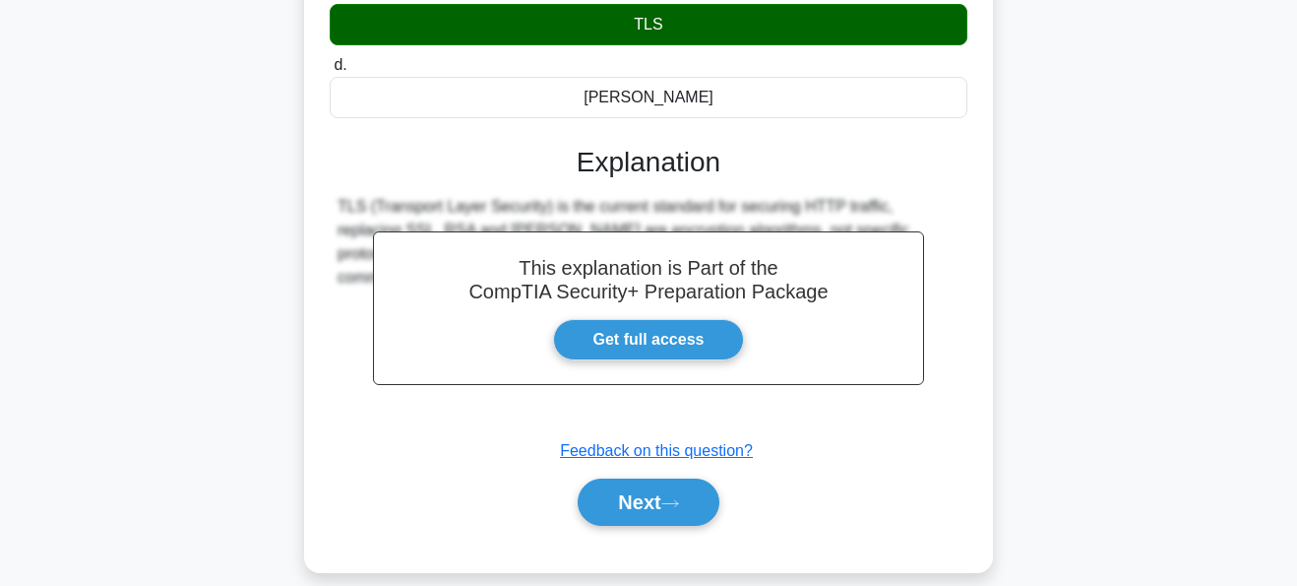
scroll to position [421, 0]
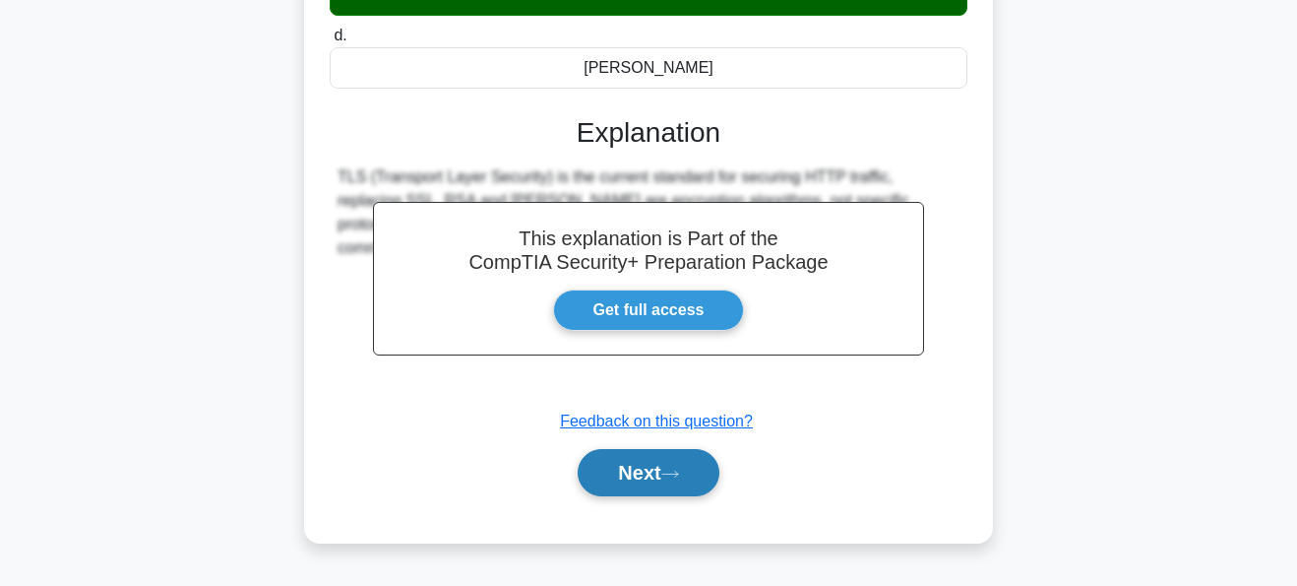
click at [655, 481] on button "Next" at bounding box center [648, 472] width 141 height 47
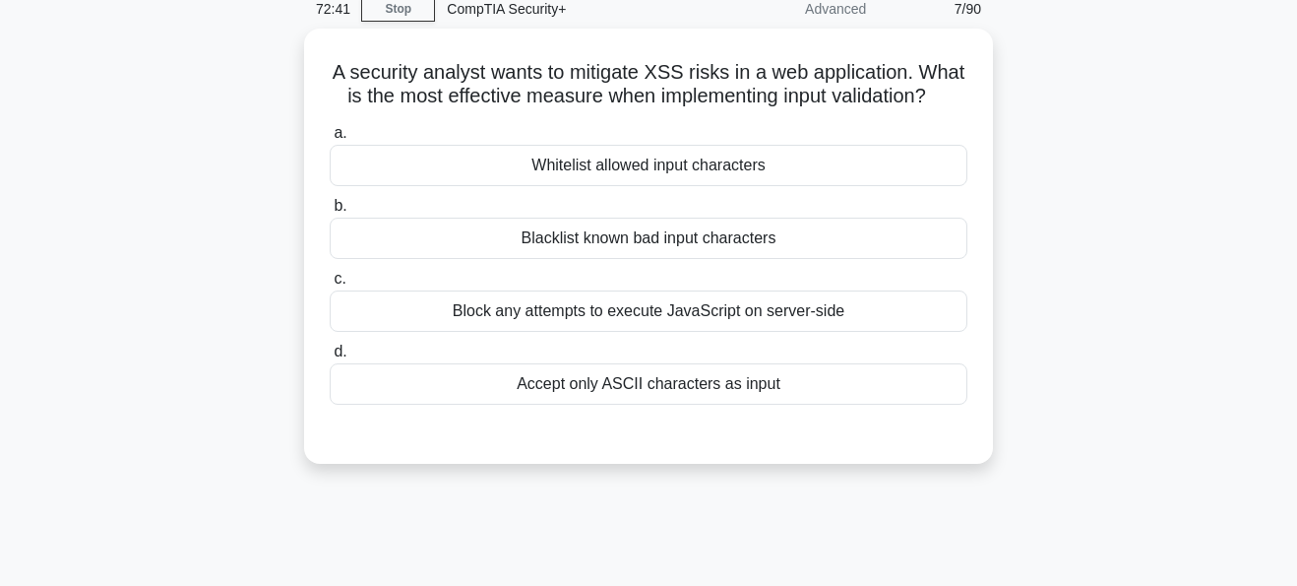
scroll to position [56, 0]
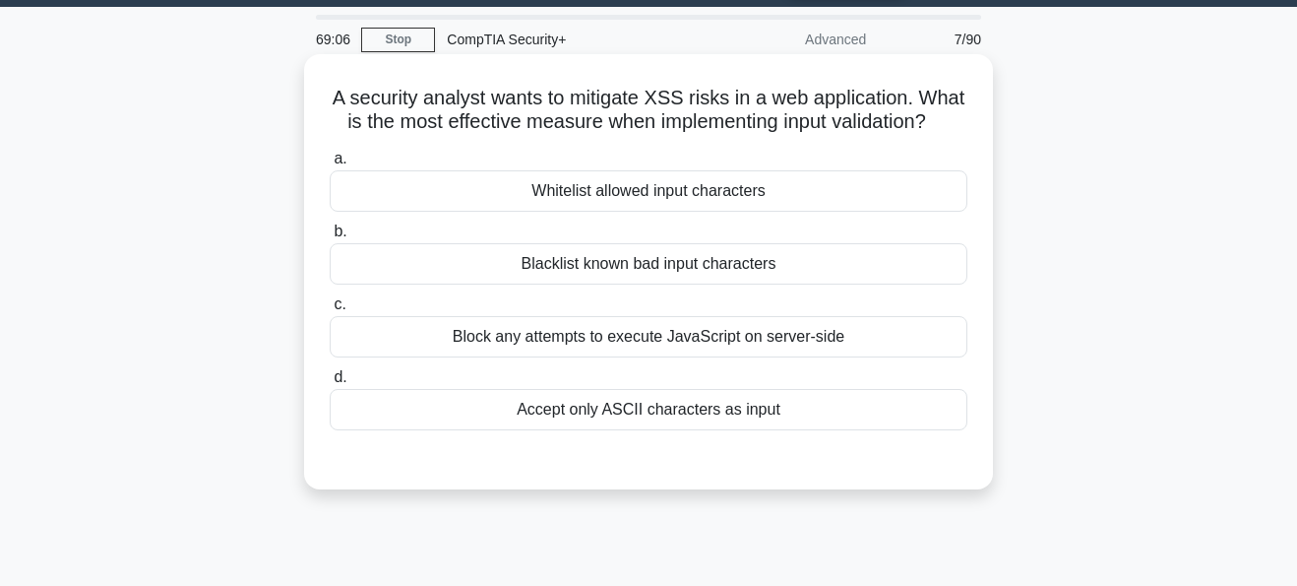
click at [536, 340] on div "Block any attempts to execute JavaScript on server-side" at bounding box center [649, 336] width 638 height 41
click at [330, 311] on input "c. Block any attempts to execute JavaScript on server-side" at bounding box center [330, 304] width 0 height 13
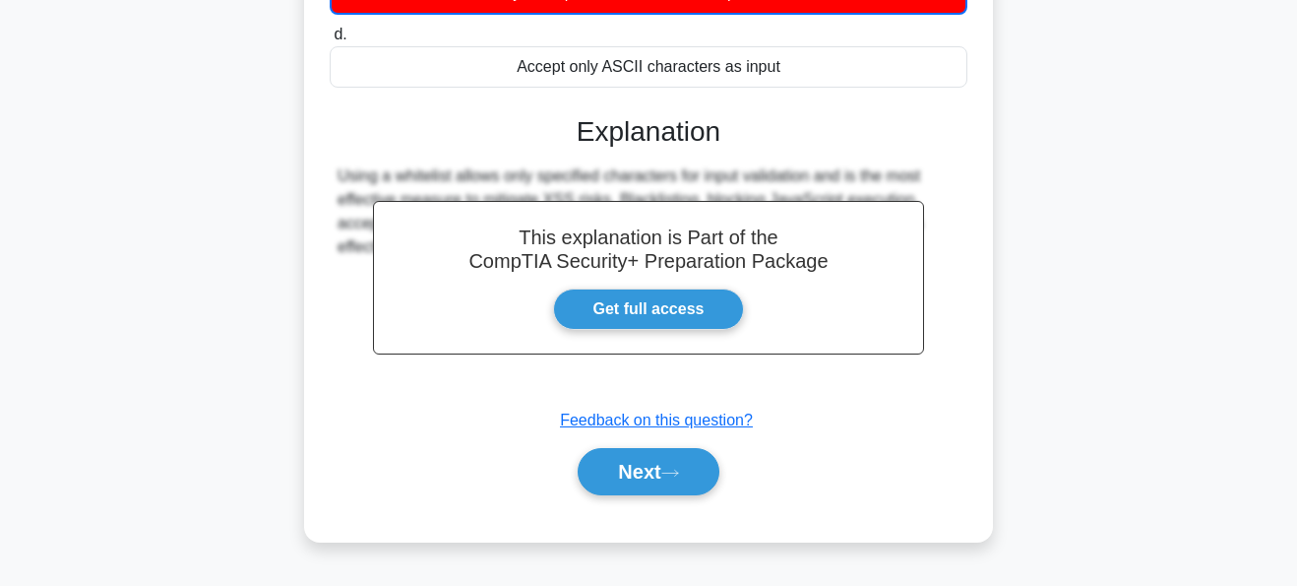
scroll to position [396, 0]
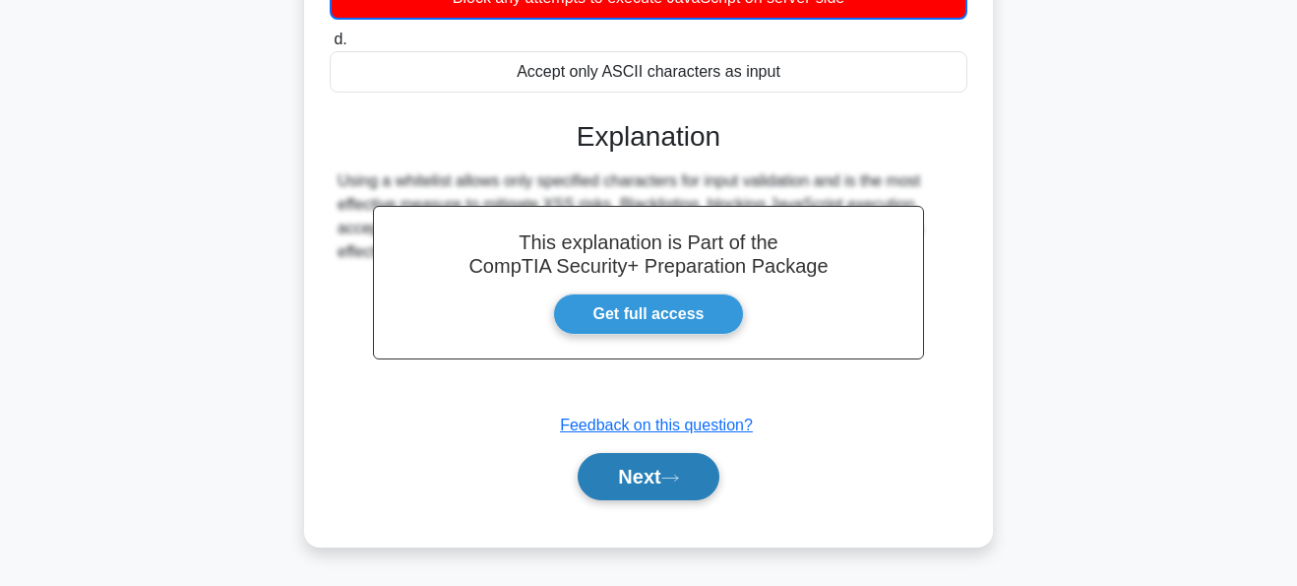
click at [634, 475] on button "Next" at bounding box center [648, 476] width 141 height 47
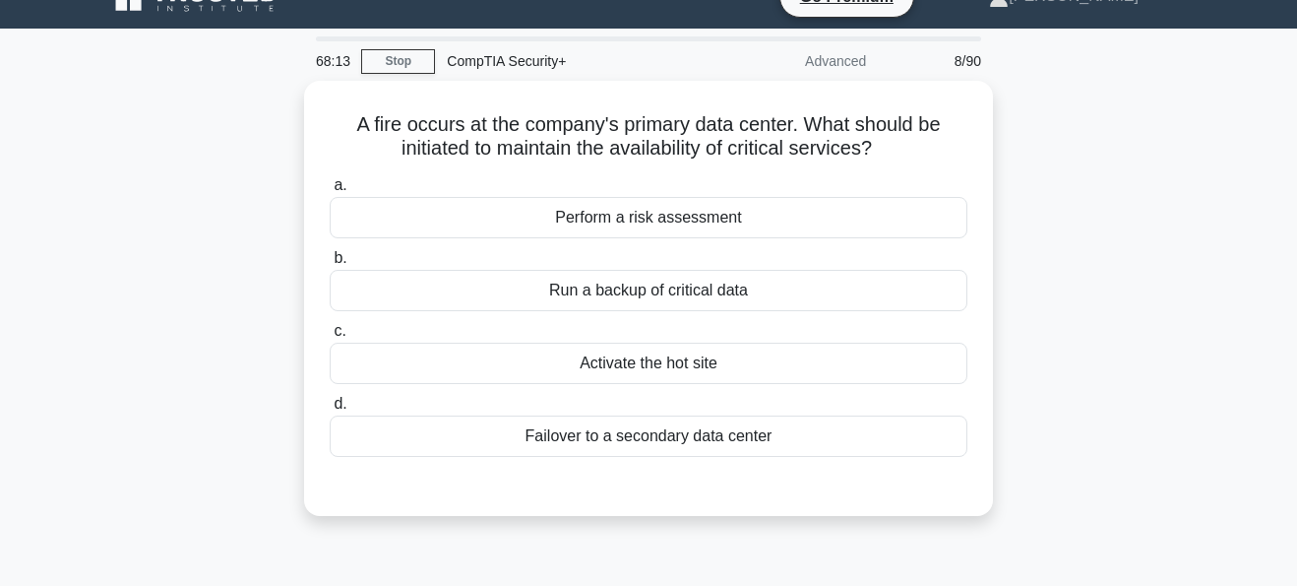
scroll to position [32, 0]
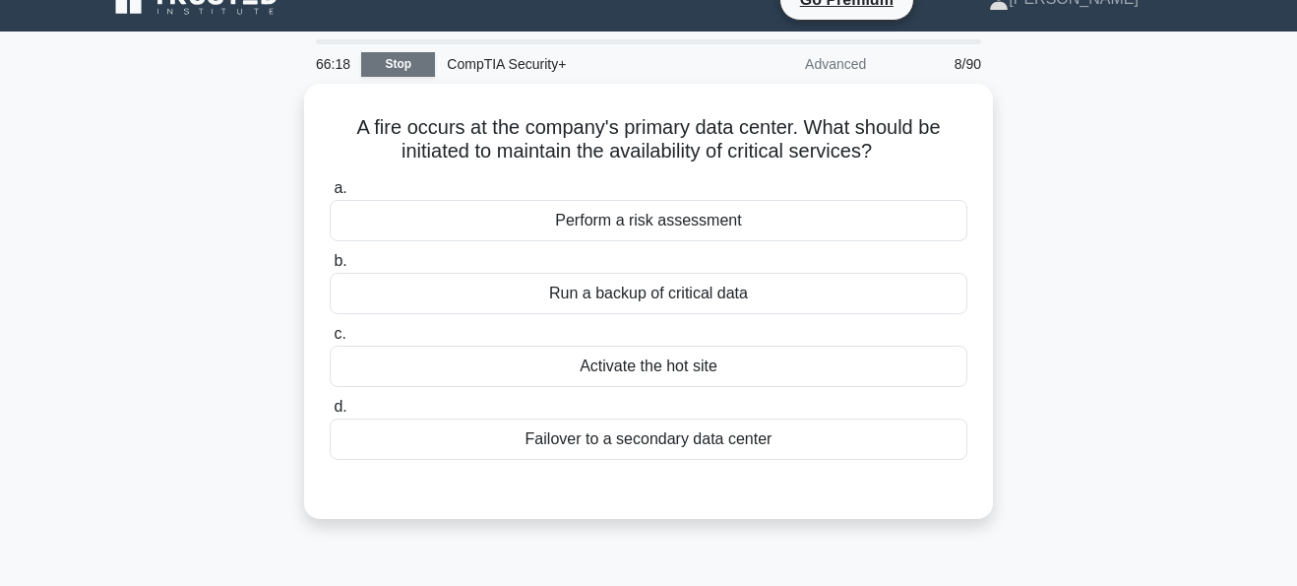
click at [400, 62] on link "Stop" at bounding box center [398, 64] width 74 height 25
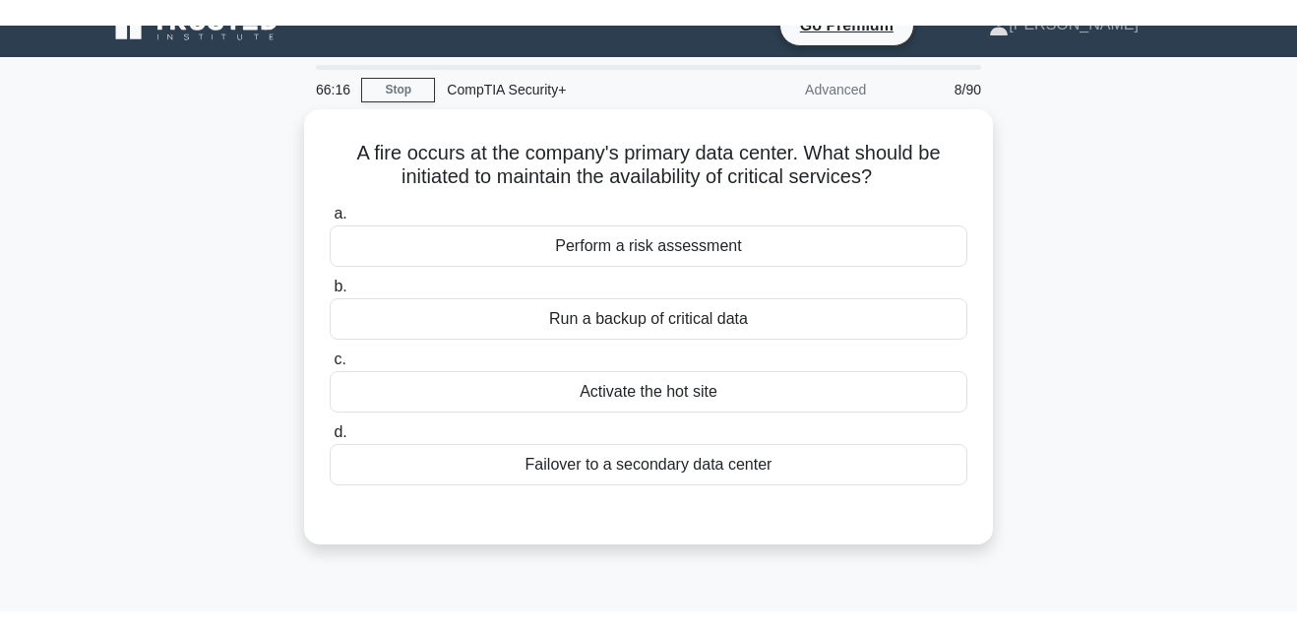
scroll to position [32, 0]
